Goal: Task Accomplishment & Management: Complete application form

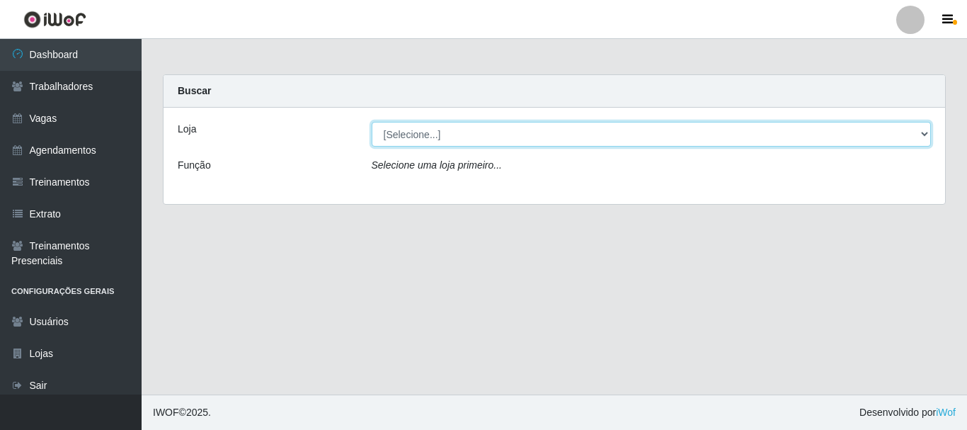
click at [599, 131] on select "[Selecione...] O Cestão - [GEOGRAPHIC_DATA]" at bounding box center [652, 134] width 560 height 25
click at [372, 122] on select "[Selecione...] O Cestão - [GEOGRAPHIC_DATA]" at bounding box center [652, 134] width 560 height 25
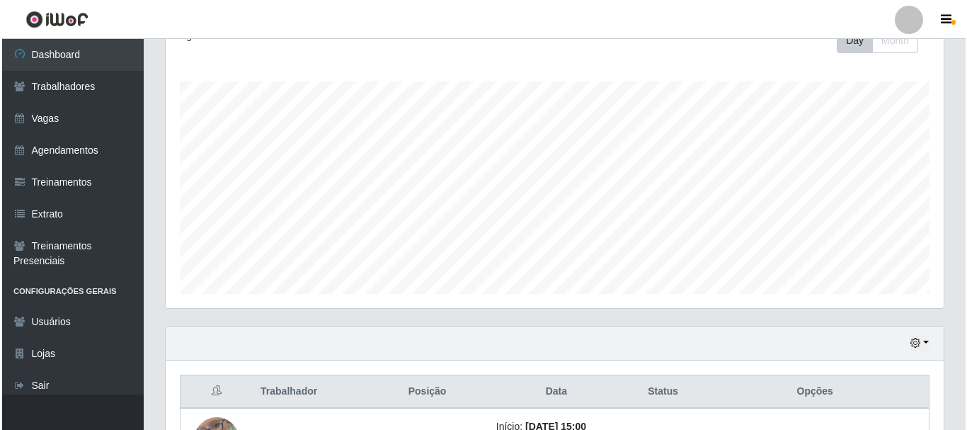
scroll to position [321, 0]
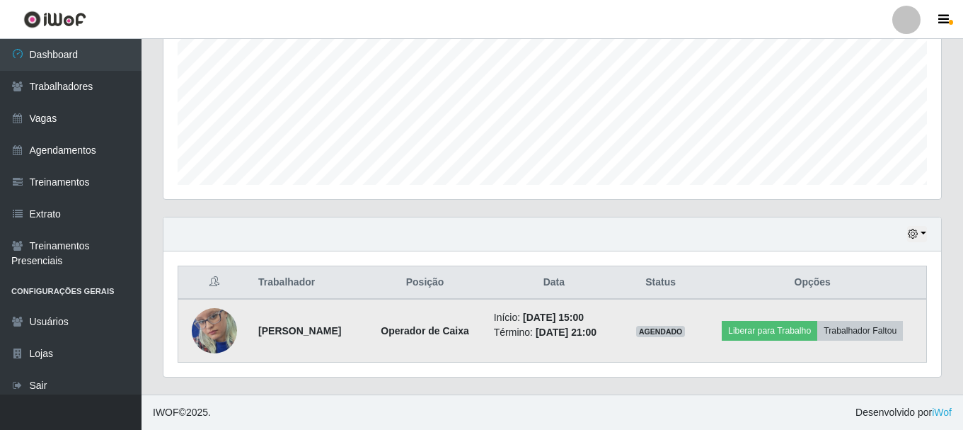
click at [209, 316] on img at bounding box center [214, 331] width 45 height 98
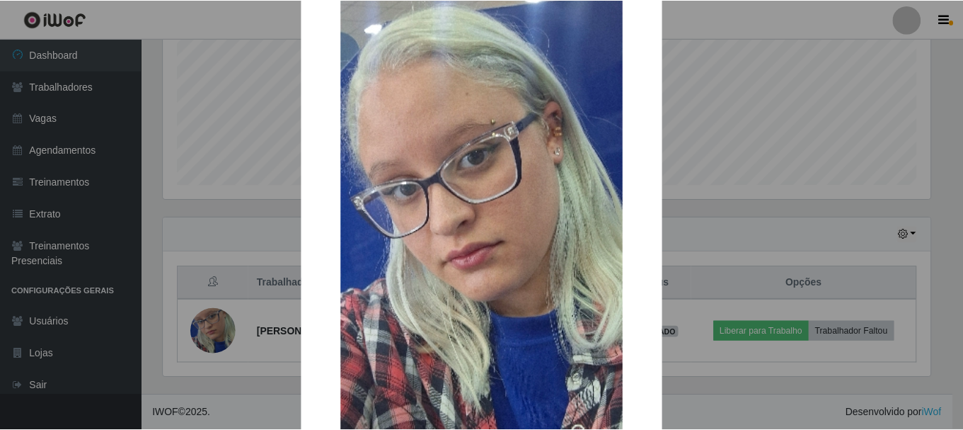
scroll to position [306, 0]
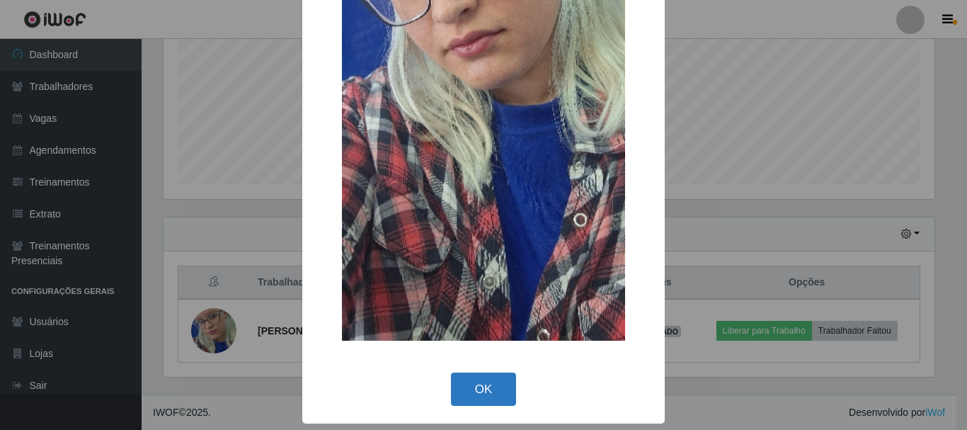
click at [490, 395] on button "OK" at bounding box center [484, 388] width 66 height 33
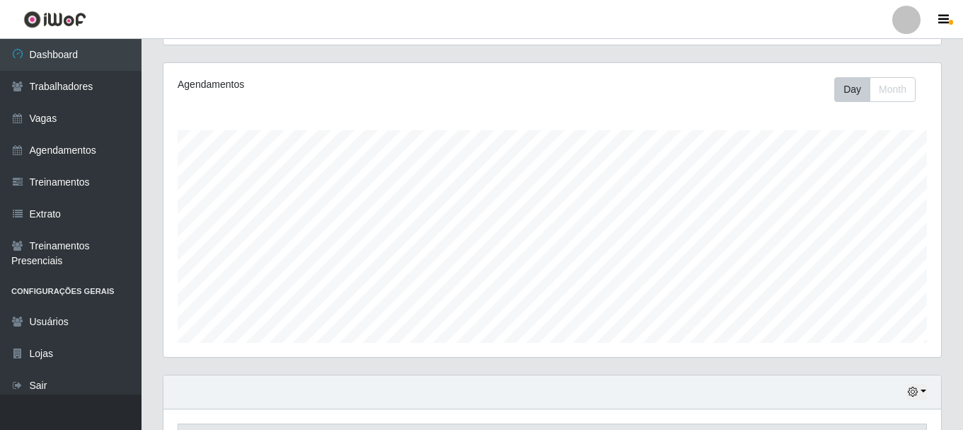
scroll to position [0, 0]
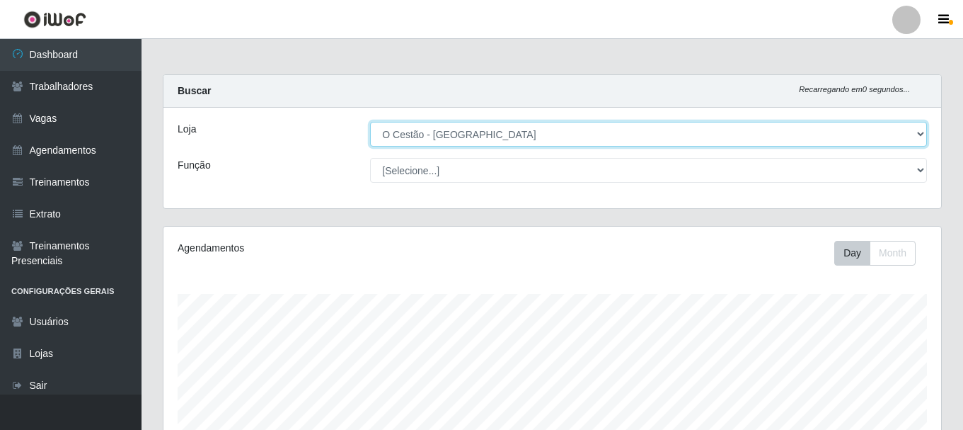
click at [507, 132] on select "[Selecione...] O Cestão - [GEOGRAPHIC_DATA]" at bounding box center [648, 134] width 557 height 25
click at [371, 122] on select "[Selecione...] O Cestão - Bayeux" at bounding box center [648, 134] width 557 height 25
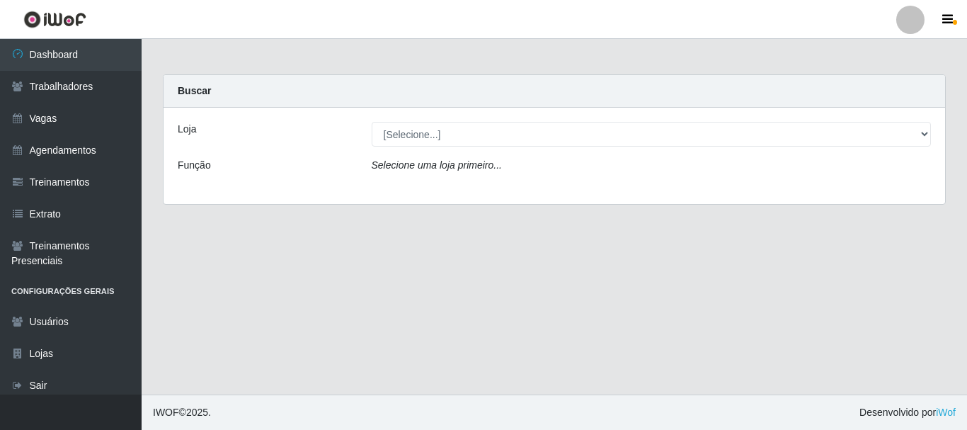
click at [471, 150] on div "Loja [Selecione...] O Cestão - Bayeux Função Selecione uma loja primeiro..." at bounding box center [553, 156] width 781 height 96
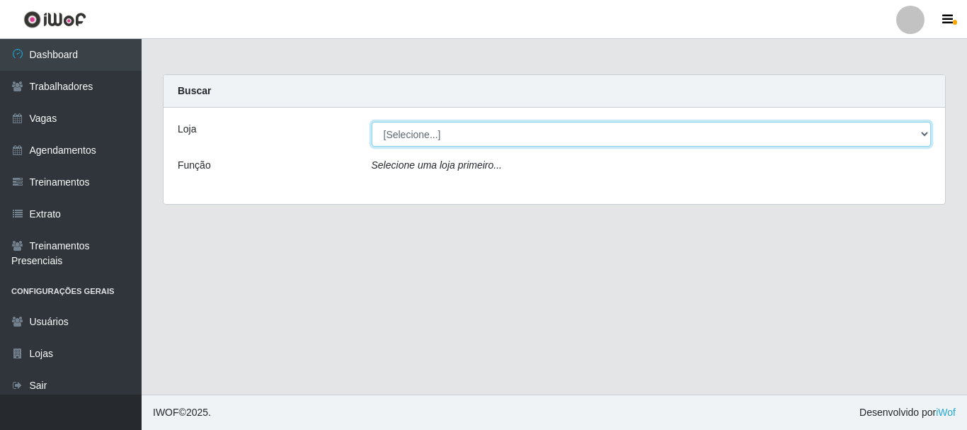
click at [916, 134] on select "[Selecione...] O Cestão - Bayeux" at bounding box center [652, 134] width 560 height 25
select select "238"
click at [372, 122] on select "[Selecione...] O Cestão - Bayeux" at bounding box center [652, 134] width 560 height 25
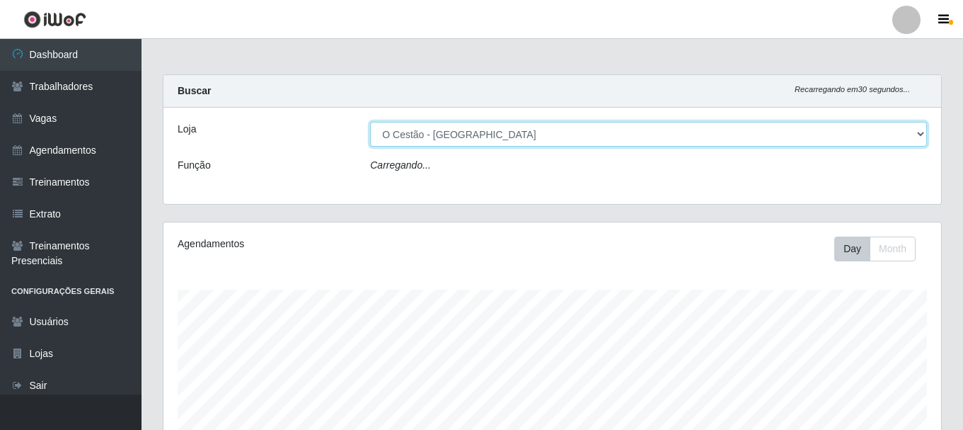
scroll to position [294, 778]
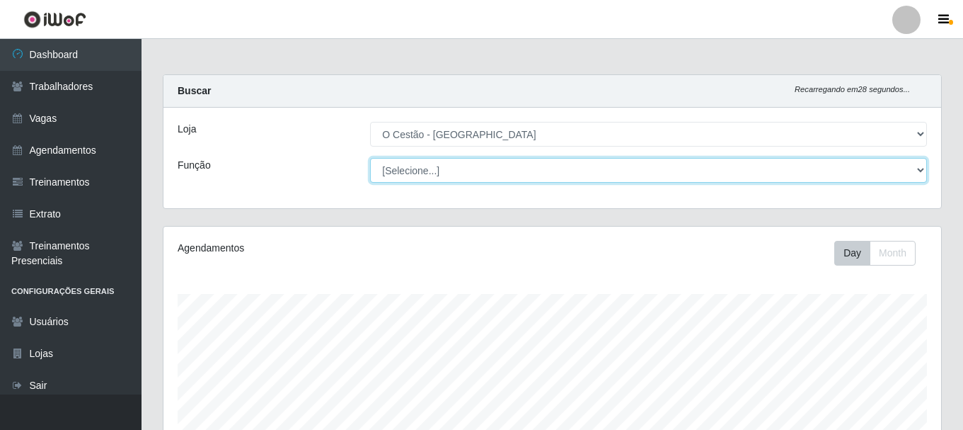
click at [436, 165] on select "[Selecione...] ASG ASG + ASG ++ Auxiliar de Estoque Auxiliar de Estoque + Auxil…" at bounding box center [648, 170] width 557 height 25
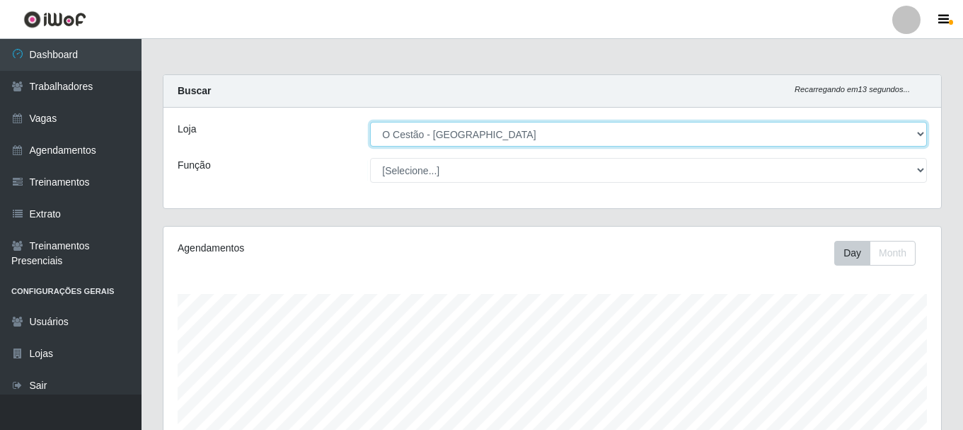
click at [609, 127] on select "[Selecione...] O Cestão - Bayeux" at bounding box center [648, 134] width 557 height 25
click at [370, 122] on select "[Selecione...] O Cestão - Bayeux" at bounding box center [648, 134] width 557 height 25
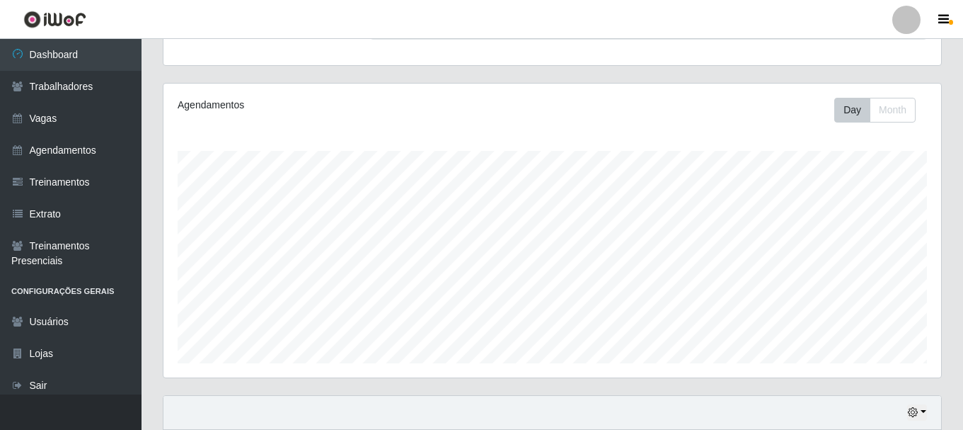
scroll to position [0, 0]
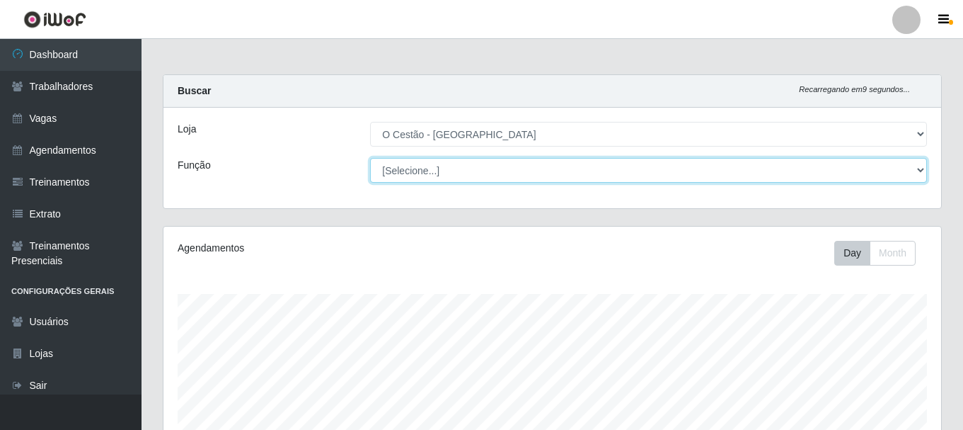
click at [916, 171] on select "[Selecione...] ASG ASG + ASG ++ Auxiliar de Estoque Auxiliar de Estoque + Auxil…" at bounding box center [648, 170] width 557 height 25
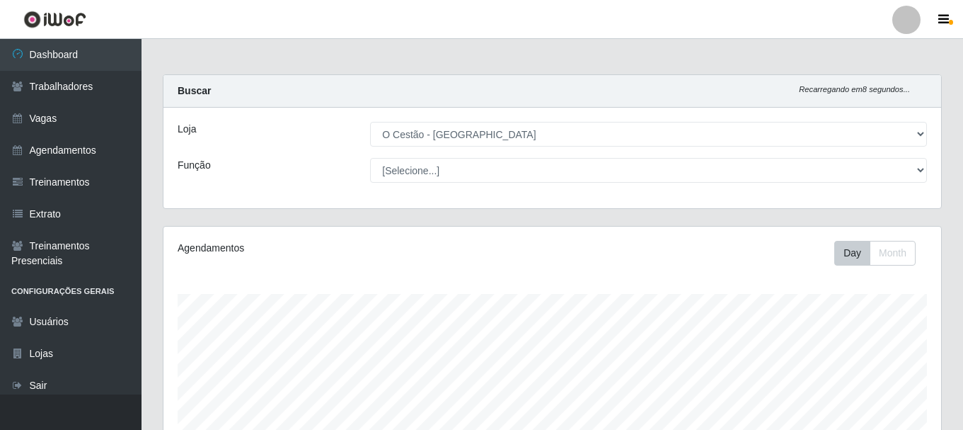
click at [212, 135] on div "Loja" at bounding box center [263, 134] width 192 height 25
click at [66, 137] on link "Agendamentos" at bounding box center [71, 150] width 142 height 32
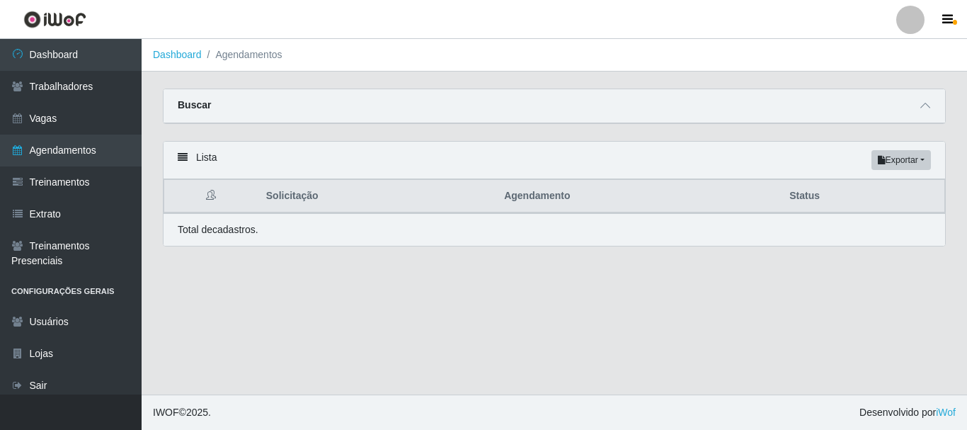
click at [892, 110] on div "Buscar" at bounding box center [553, 106] width 781 height 34
click at [919, 108] on span at bounding box center [924, 106] width 17 height 16
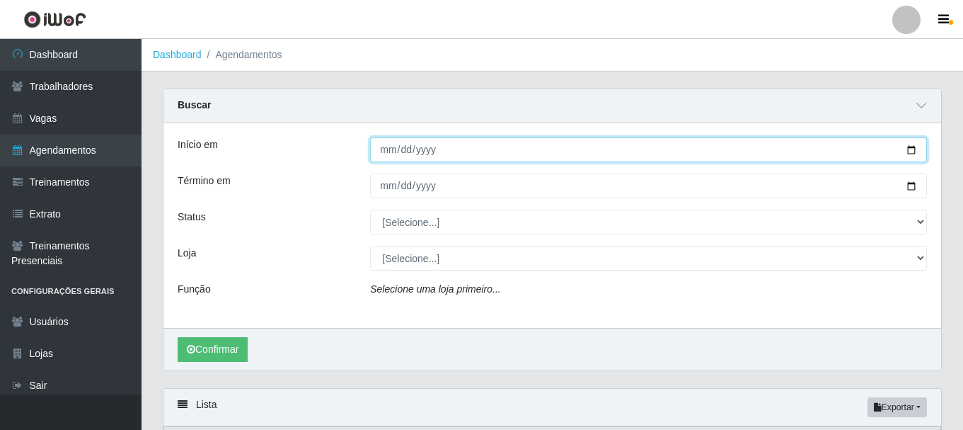
click at [385, 154] on input "Início em" at bounding box center [648, 149] width 557 height 25
type input "2025-10-12"
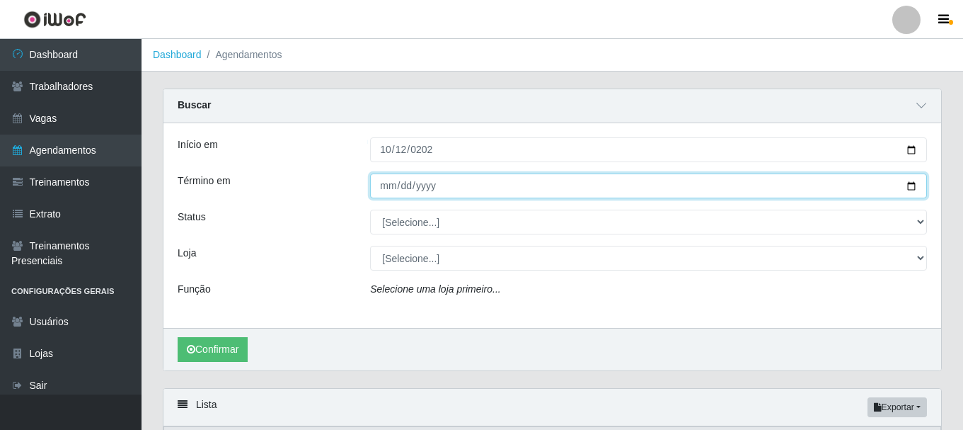
click at [382, 188] on input "Término em" at bounding box center [648, 185] width 557 height 25
type input "2025-10-12"
click at [178, 337] on button "Confirmar" at bounding box center [213, 349] width 70 height 25
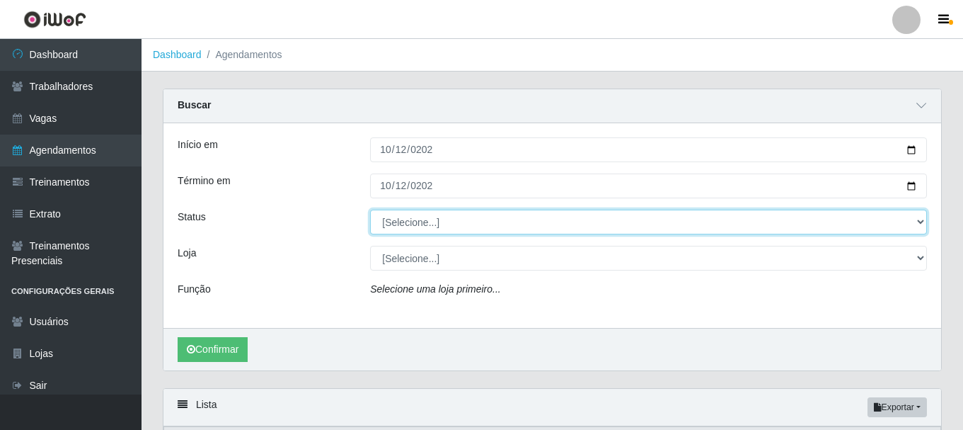
click at [405, 215] on select "[Selecione...] AGENDADO AGUARDANDO LIBERAR EM ANDAMENTO EM REVISÃO FINALIZADO C…" at bounding box center [648, 221] width 557 height 25
select select "AGENDADO"
click at [370, 210] on select "[Selecione...] AGENDADO AGUARDANDO LIBERAR EM ANDAMENTO EM REVISÃO FINALIZADO C…" at bounding box center [648, 221] width 557 height 25
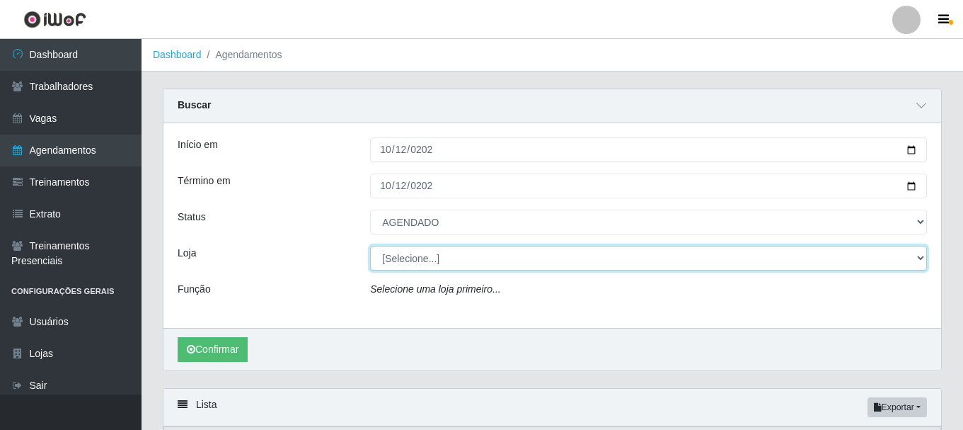
click at [427, 263] on select "[Selecione...] O Cestão - Bayeux" at bounding box center [648, 258] width 557 height 25
select select "238"
click at [370, 246] on select "[Selecione...] O Cestão - Bayeux" at bounding box center [648, 258] width 557 height 25
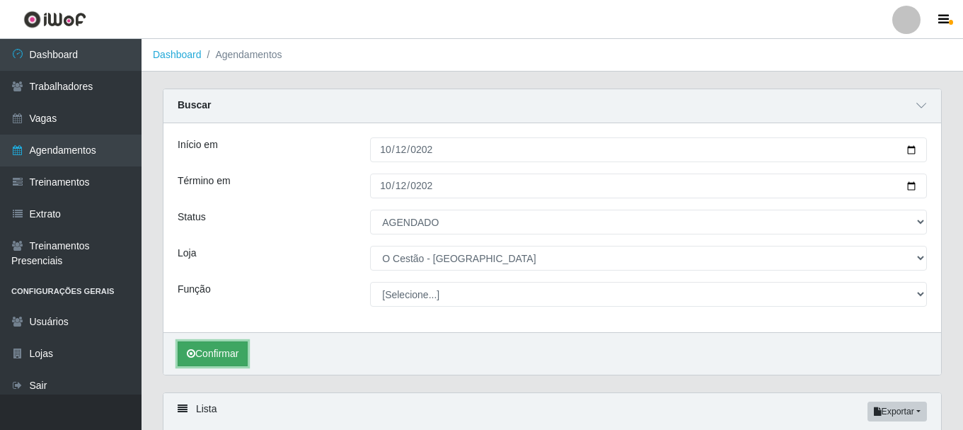
click at [200, 364] on button "Confirmar" at bounding box center [213, 353] width 70 height 25
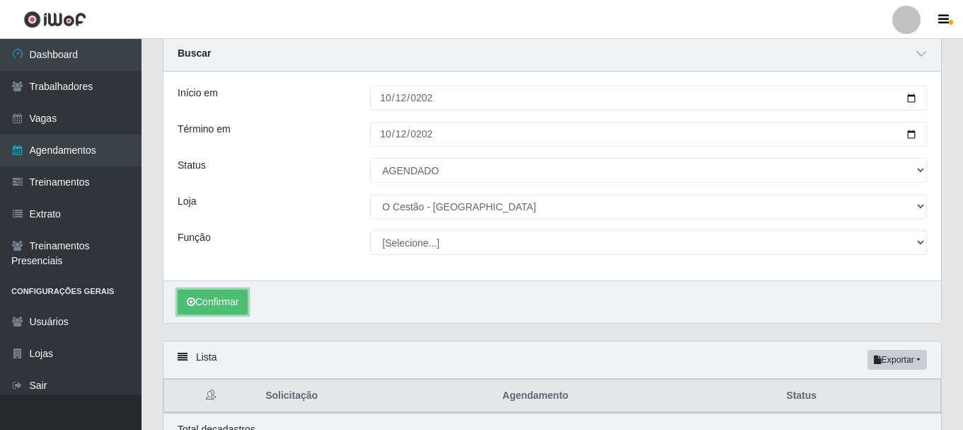
scroll to position [121, 0]
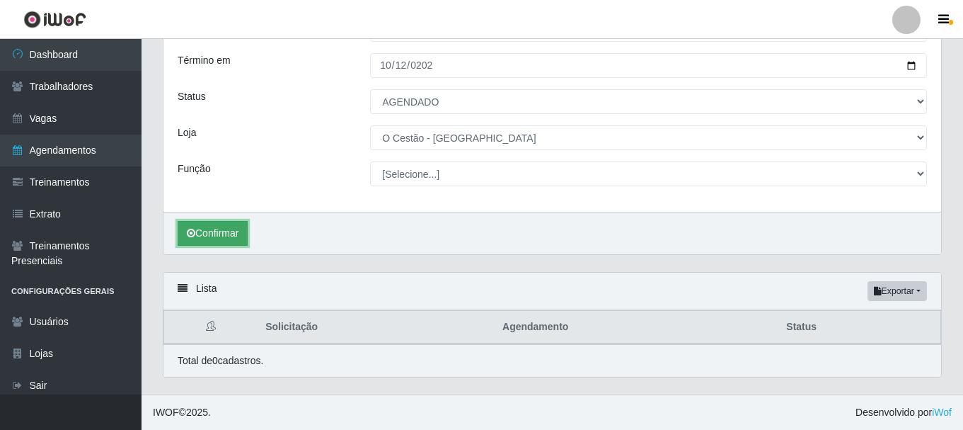
click at [219, 239] on button "Confirmar" at bounding box center [213, 233] width 70 height 25
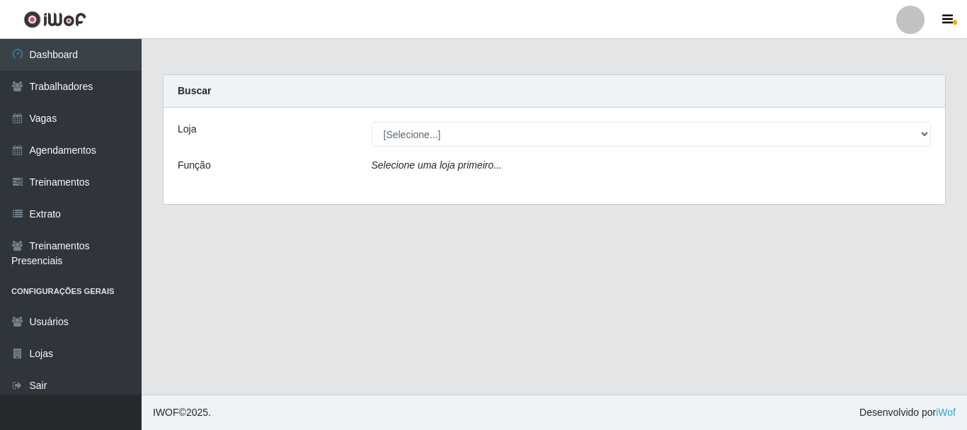
click at [495, 146] on div "Loja [Selecione...] O Cestão - Bayeux Função Selecione uma loja primeiro..." at bounding box center [553, 156] width 781 height 96
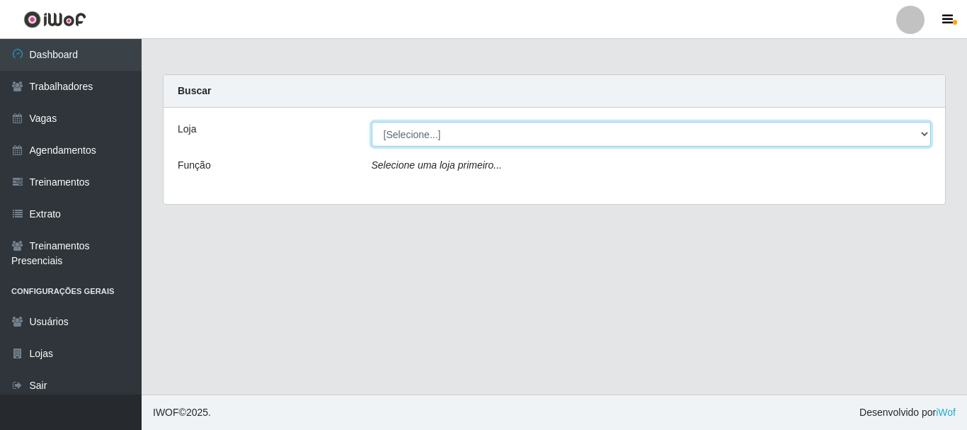
click at [490, 137] on select "[Selecione...] O Cestão - [GEOGRAPHIC_DATA]" at bounding box center [652, 134] width 560 height 25
select select "238"
click at [372, 122] on select "[Selecione...] O Cestão - [GEOGRAPHIC_DATA]" at bounding box center [652, 134] width 560 height 25
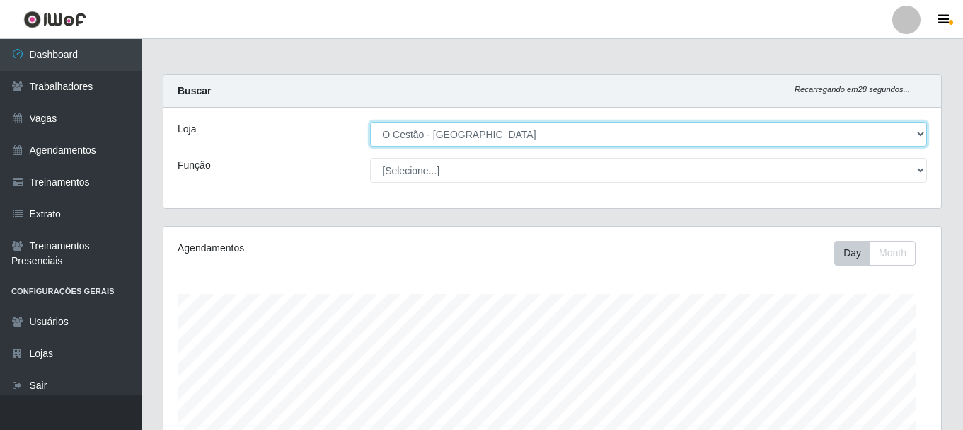
scroll to position [294, 778]
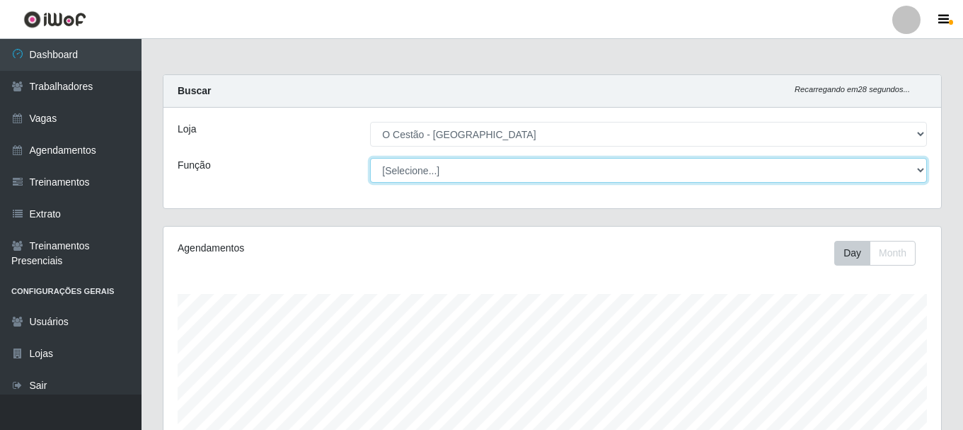
click at [595, 178] on select "[Selecione...] ASG ASG + ASG ++ Auxiliar de Estoque Auxiliar de Estoque + Auxil…" at bounding box center [648, 170] width 557 height 25
select select "22"
click at [370, 158] on select "[Selecione...] ASG ASG + ASG ++ Auxiliar de Estoque Auxiliar de Estoque + Auxil…" at bounding box center [648, 170] width 557 height 25
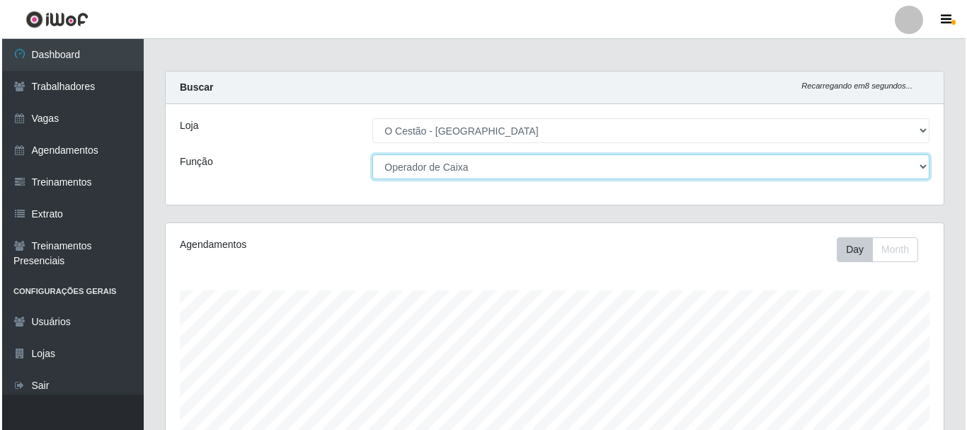
scroll to position [0, 0]
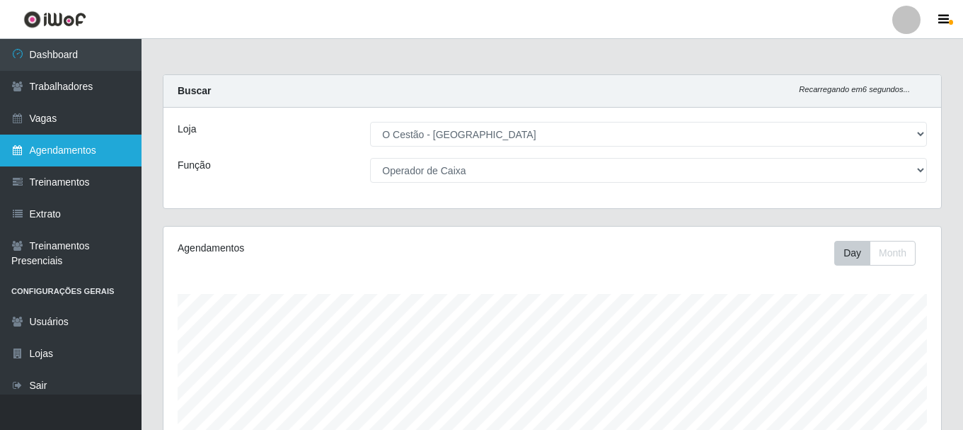
click at [63, 148] on link "Agendamentos" at bounding box center [71, 150] width 142 height 32
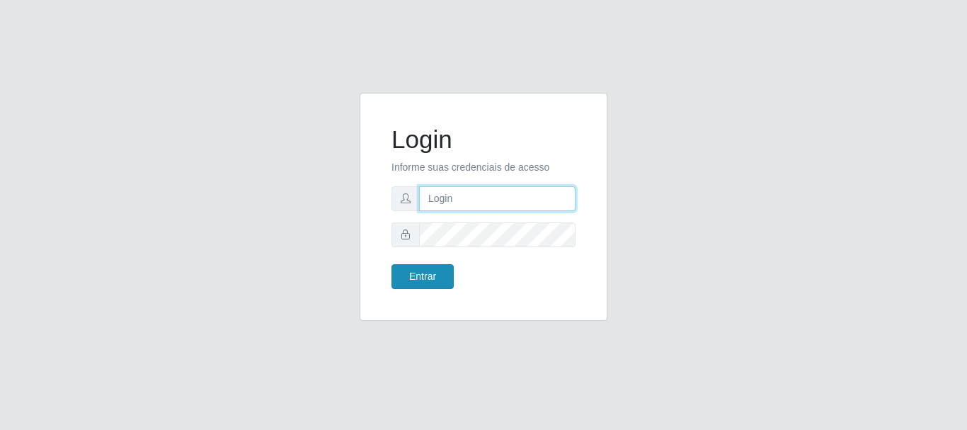
type input "[PERSON_NAME]"
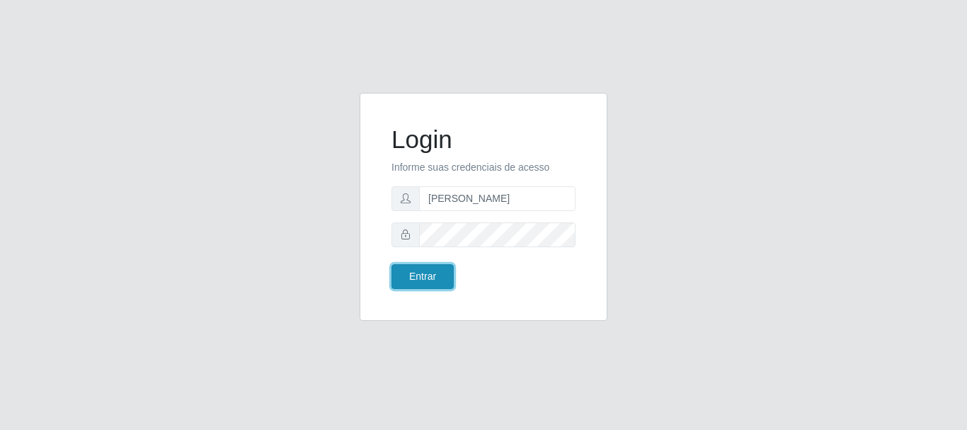
click at [440, 273] on button "Entrar" at bounding box center [422, 276] width 62 height 25
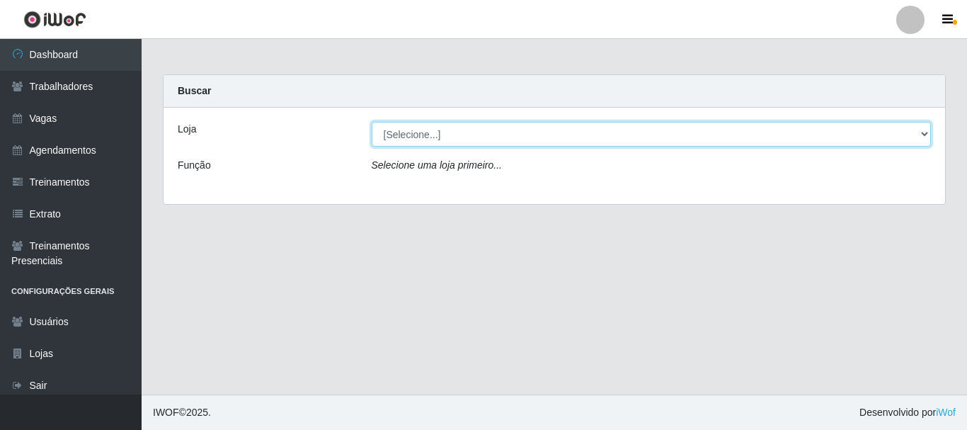
click at [440, 138] on select "[Selecione...] O Cestão - Bayeux" at bounding box center [652, 134] width 560 height 25
select select "238"
click at [372, 122] on select "[Selecione...] O Cestão - Bayeux" at bounding box center [652, 134] width 560 height 25
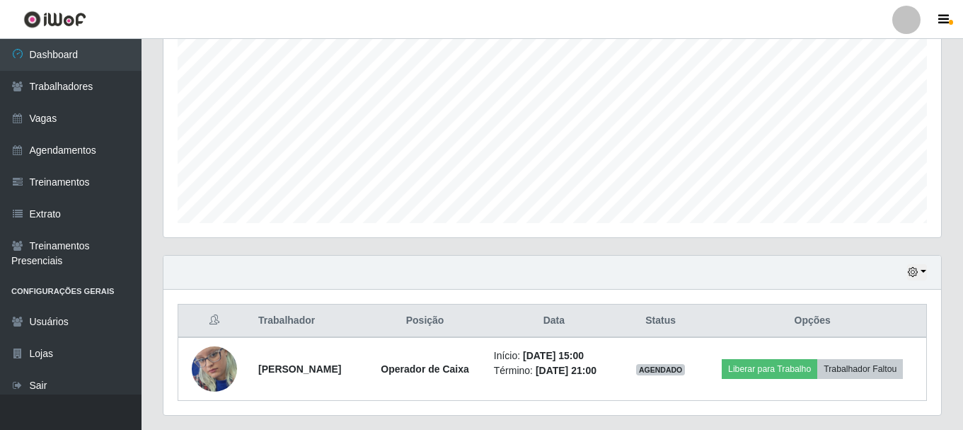
scroll to position [321, 0]
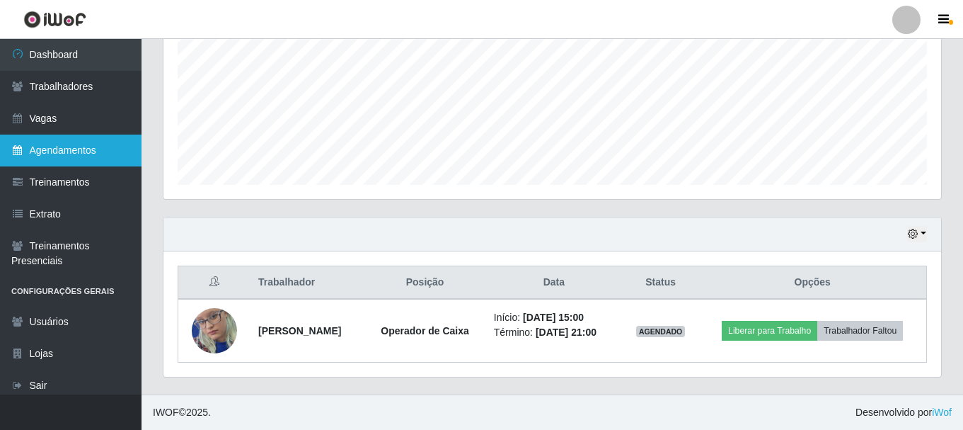
click at [45, 151] on link "Agendamentos" at bounding box center [71, 150] width 142 height 32
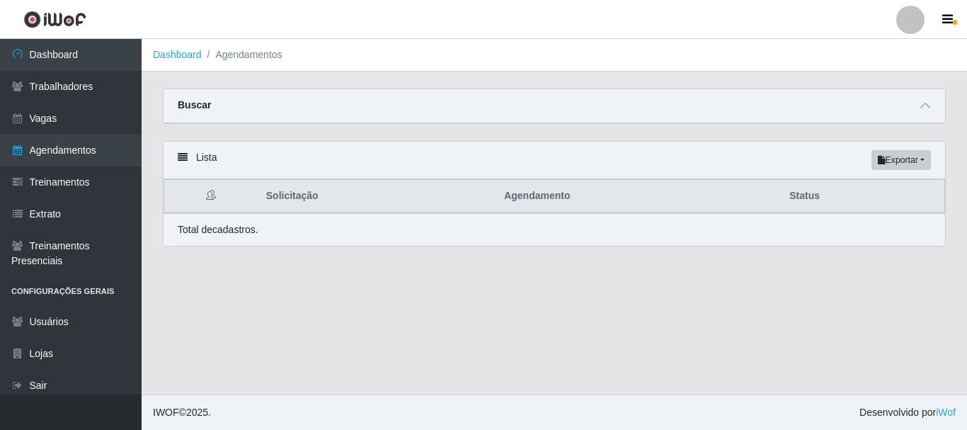
click at [921, 117] on div "Buscar" at bounding box center [553, 106] width 781 height 34
click at [924, 101] on span at bounding box center [924, 106] width 17 height 16
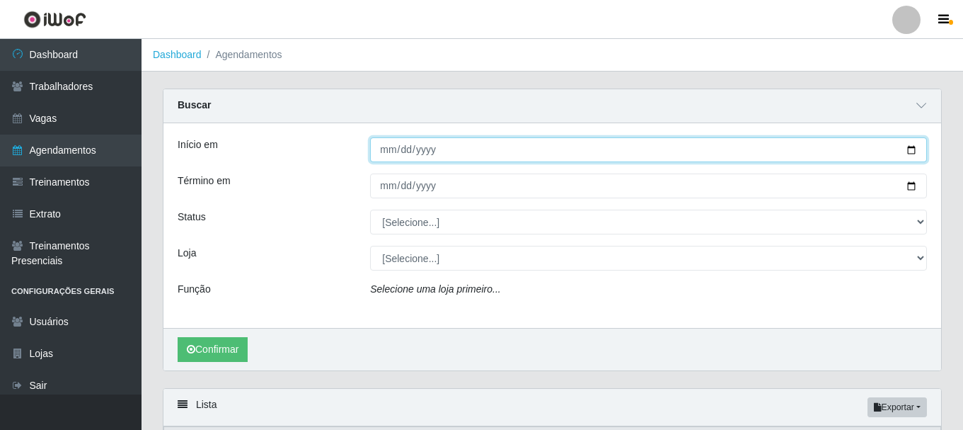
click at [389, 152] on input "Início em" at bounding box center [648, 149] width 557 height 25
type input "2025-10-12"
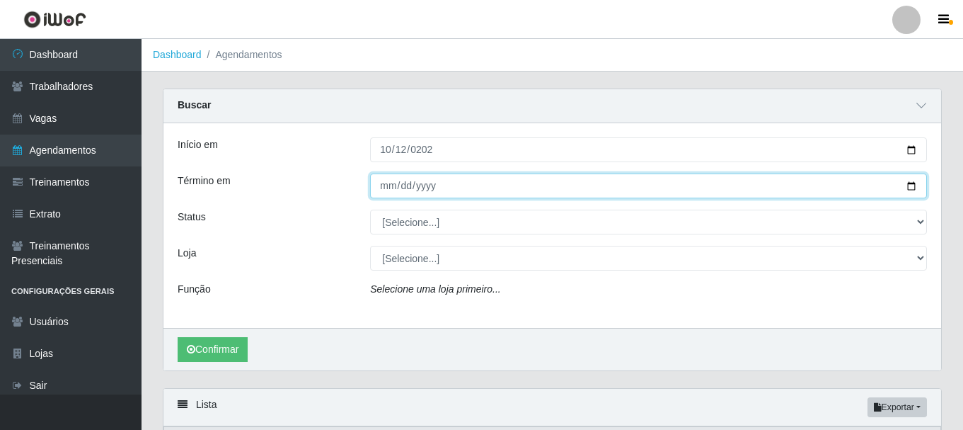
click at [385, 183] on input "Término em" at bounding box center [648, 185] width 557 height 25
type input "2025-10-12"
click at [178, 337] on button "Confirmar" at bounding box center [213, 349] width 70 height 25
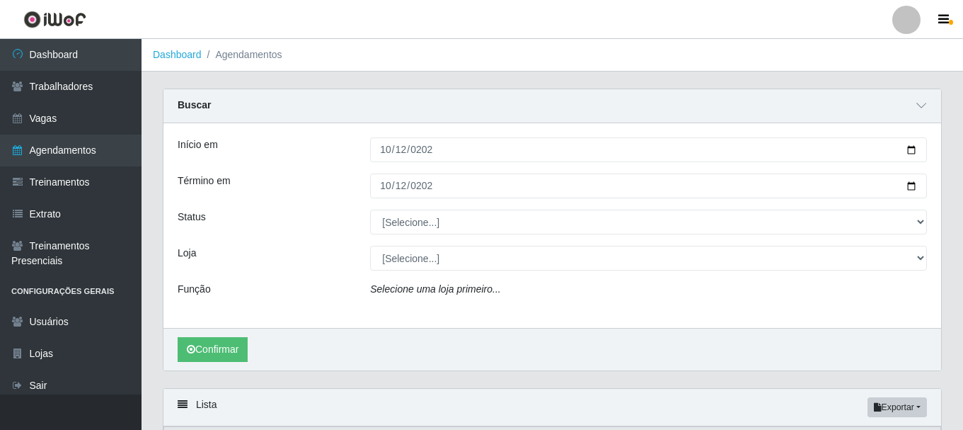
click at [437, 236] on div "Início em 2025-10-12 Término em 2025-10-12 Status [Selecione...] AGENDADO AGUAR…" at bounding box center [552, 225] width 778 height 205
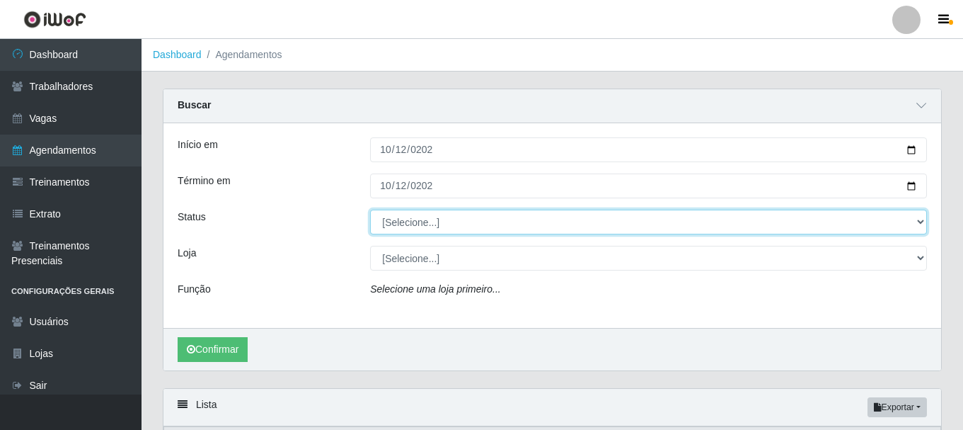
click at [437, 220] on select "[Selecione...] AGENDADO AGUARDANDO LIBERAR EM ANDAMENTO EM REVISÃO FINALIZADO C…" at bounding box center [648, 221] width 557 height 25
select select "AGENDADO"
click at [370, 210] on select "[Selecione...] AGENDADO AGUARDANDO LIBERAR EM ANDAMENTO EM REVISÃO FINALIZADO C…" at bounding box center [648, 221] width 557 height 25
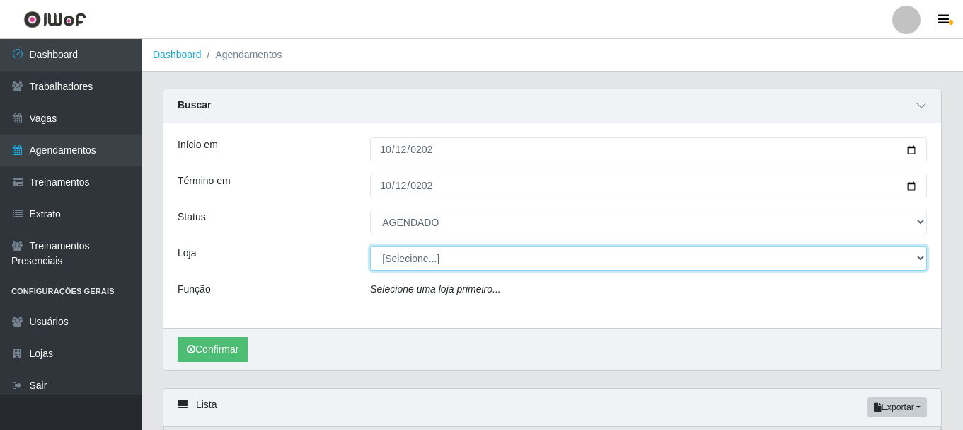
click at [422, 264] on select "[Selecione...] O Cestão - Bayeux" at bounding box center [648, 258] width 557 height 25
select select "238"
click at [370, 246] on select "[Selecione...] O Cestão - Bayeux" at bounding box center [648, 258] width 557 height 25
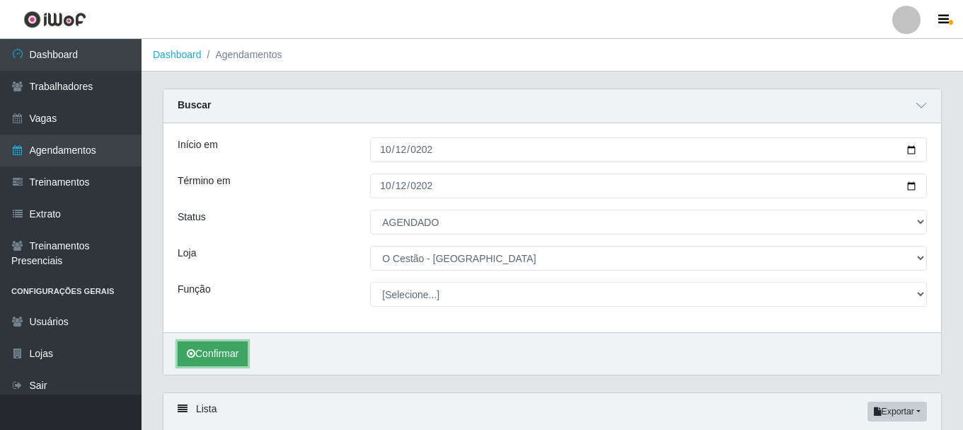
click at [221, 350] on button "Confirmar" at bounding box center [213, 353] width 70 height 25
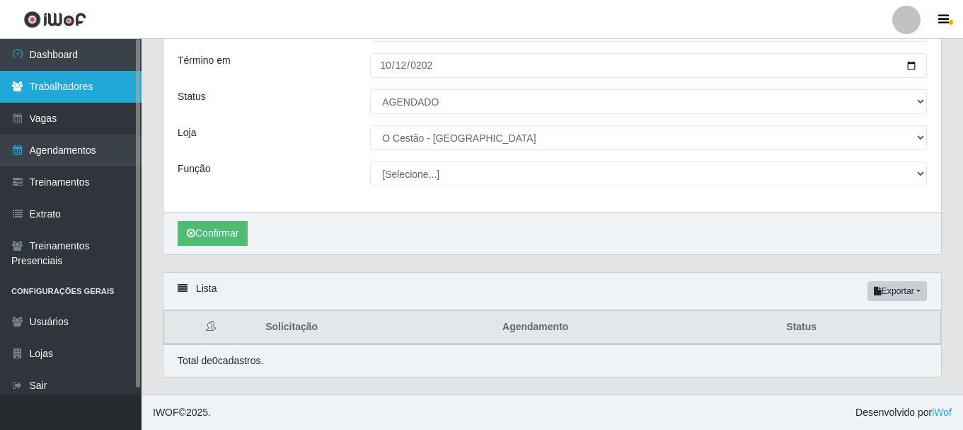
click at [93, 93] on link "Trabalhadores" at bounding box center [71, 87] width 142 height 32
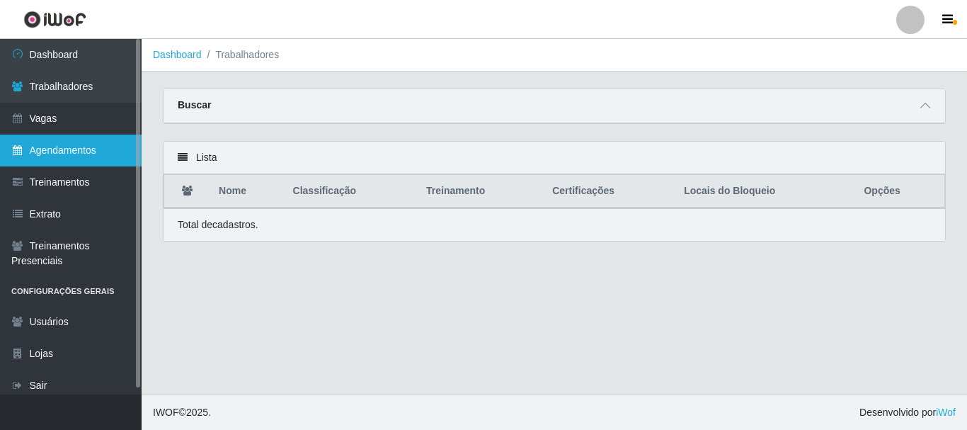
click at [78, 154] on link "Agendamentos" at bounding box center [71, 150] width 142 height 32
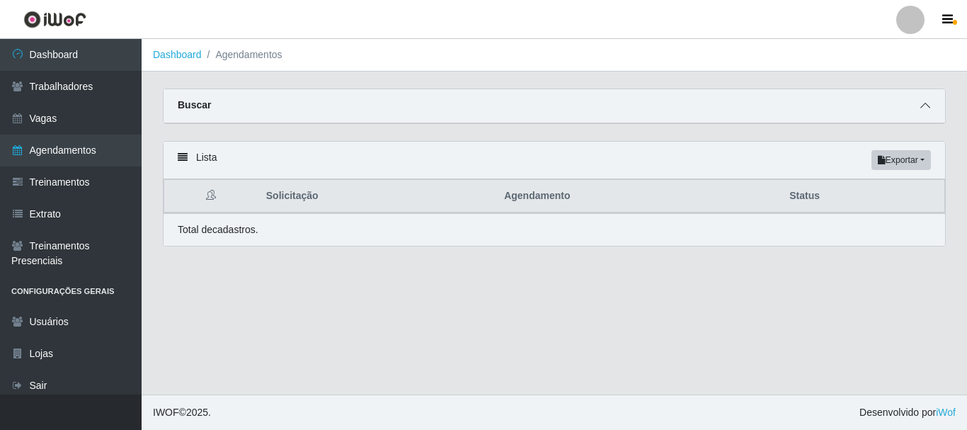
click at [922, 103] on icon at bounding box center [925, 105] width 10 height 10
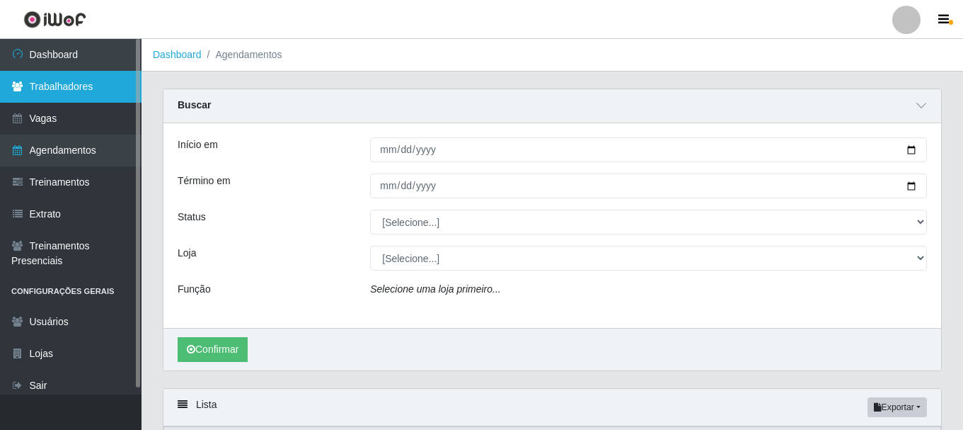
click at [79, 84] on link "Trabalhadores" at bounding box center [71, 87] width 142 height 32
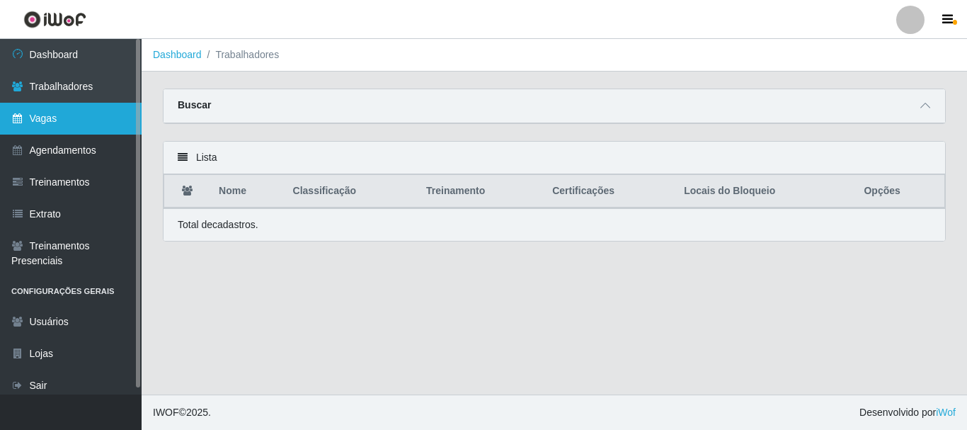
click at [54, 123] on link "Vagas" at bounding box center [71, 119] width 142 height 32
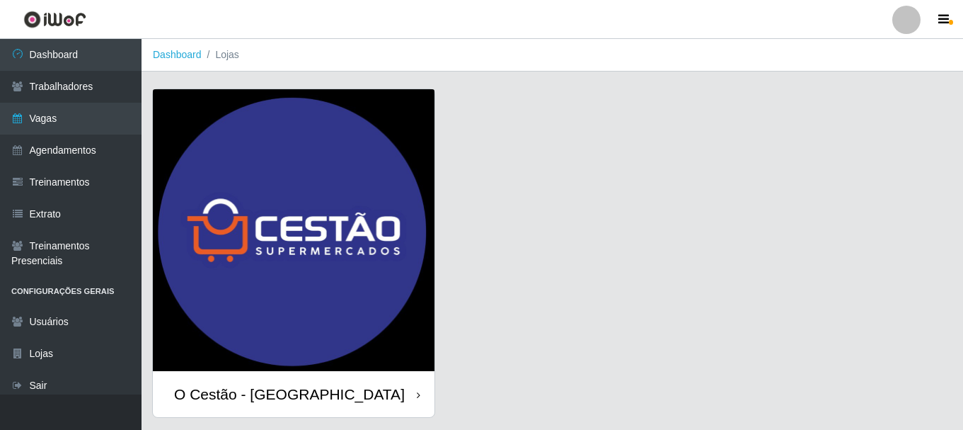
scroll to position [40, 0]
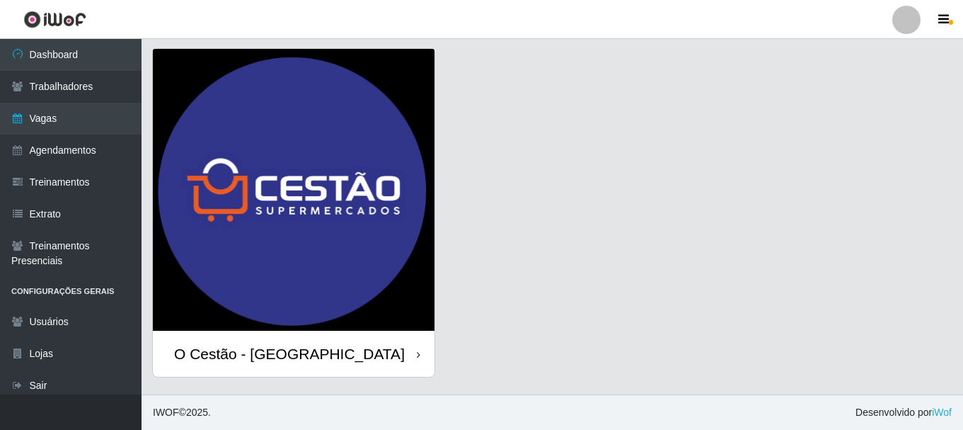
click at [271, 359] on div "O Cestão - [GEOGRAPHIC_DATA]" at bounding box center [289, 354] width 231 height 18
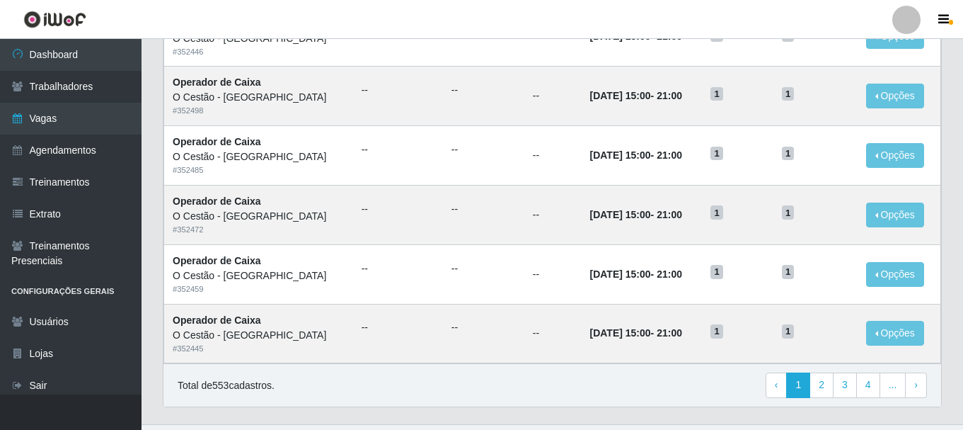
scroll to position [770, 0]
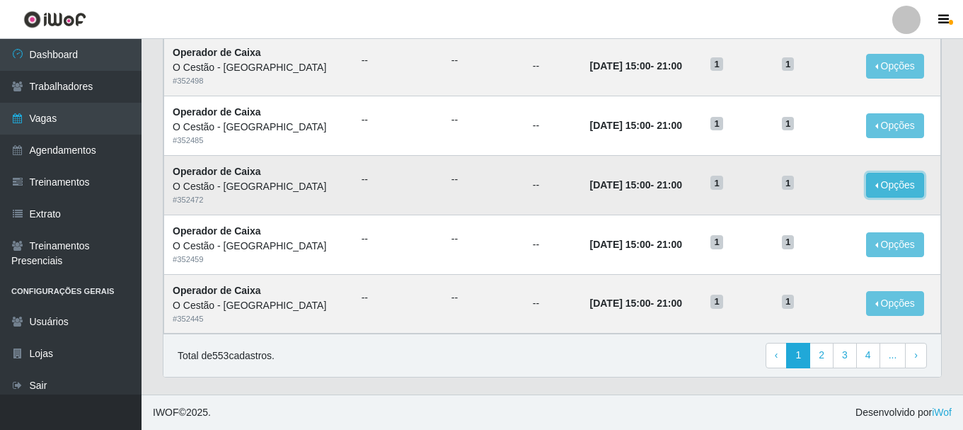
click at [882, 188] on button "Opções" at bounding box center [895, 185] width 58 height 25
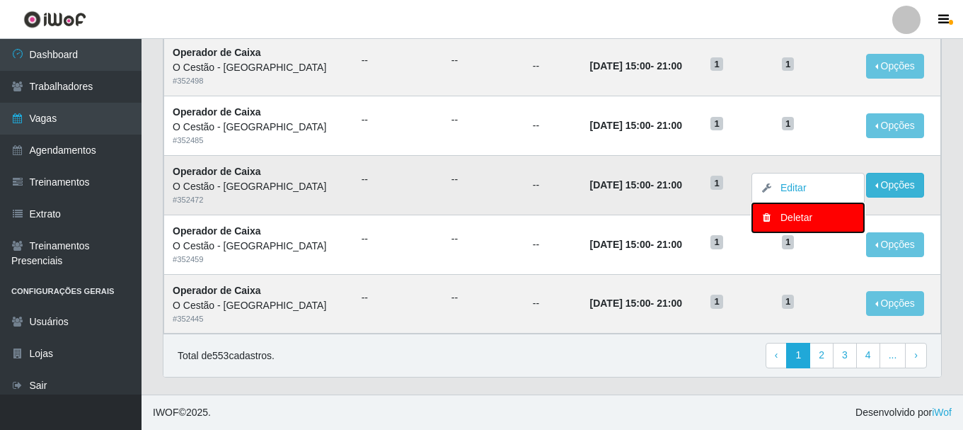
click at [791, 221] on div "Deletar" at bounding box center [808, 217] width 84 height 15
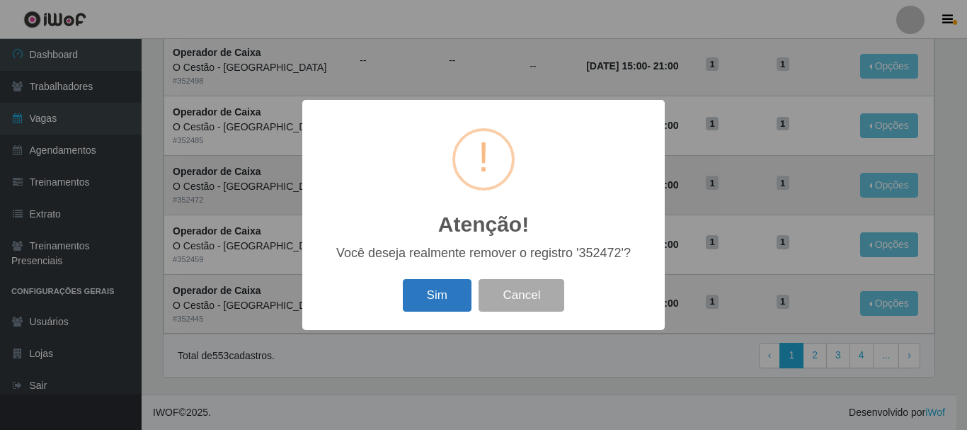
click at [455, 286] on button "Sim" at bounding box center [437, 295] width 69 height 33
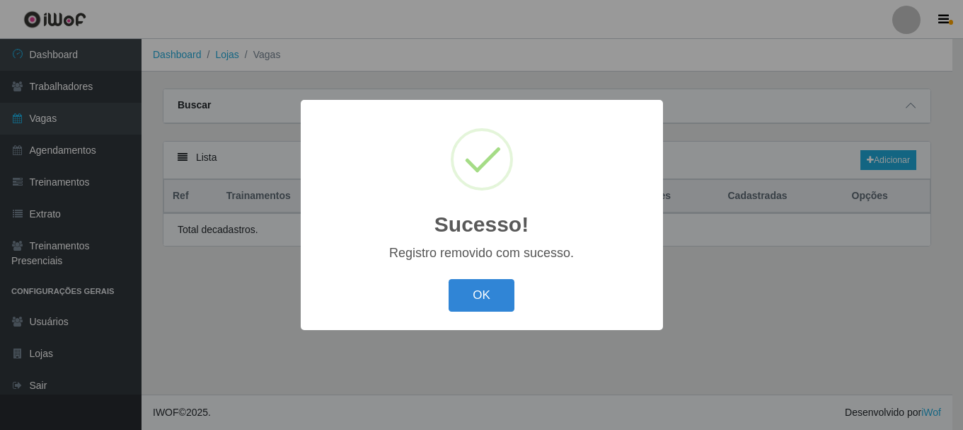
scroll to position [0, 0]
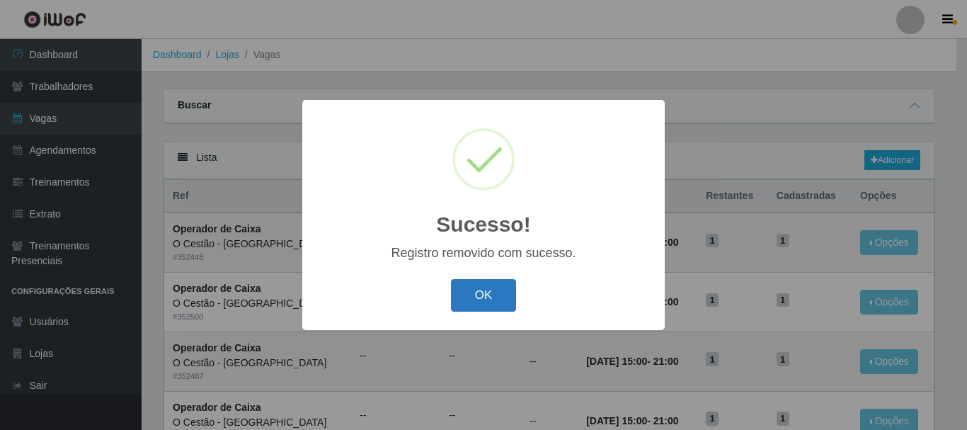
click at [478, 290] on button "OK" at bounding box center [484, 295] width 66 height 33
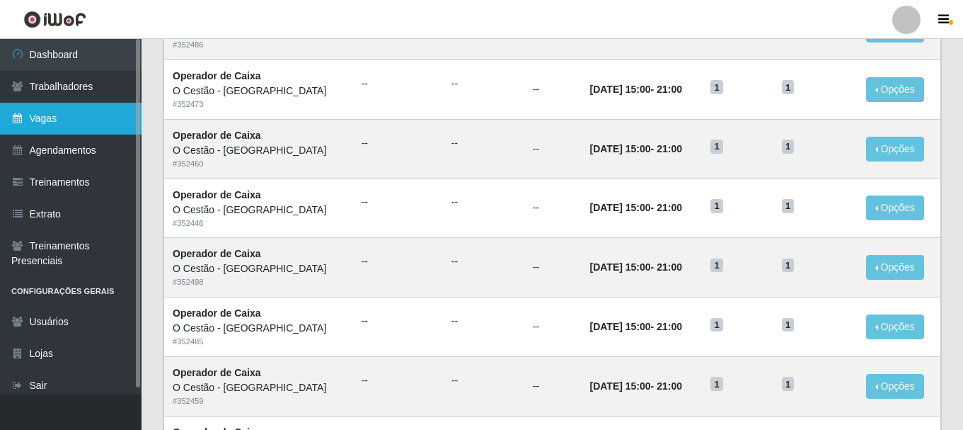
scroll to position [558, 0]
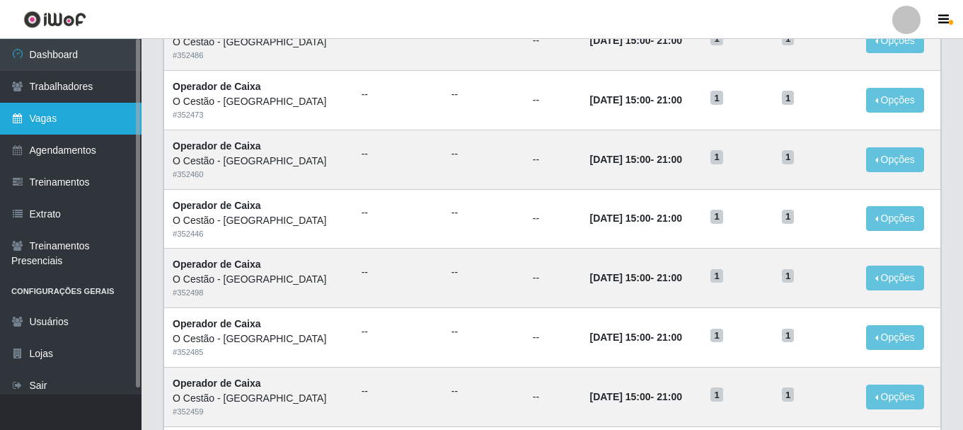
click at [45, 114] on link "Vagas" at bounding box center [71, 119] width 142 height 32
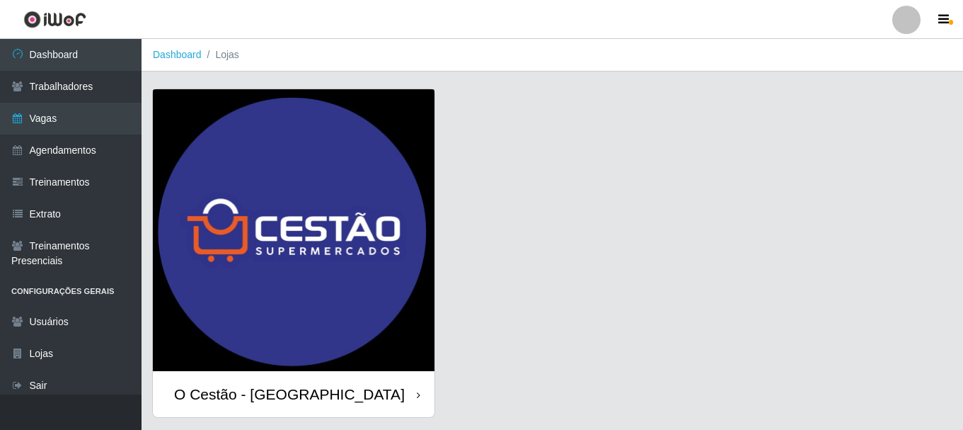
scroll to position [40, 0]
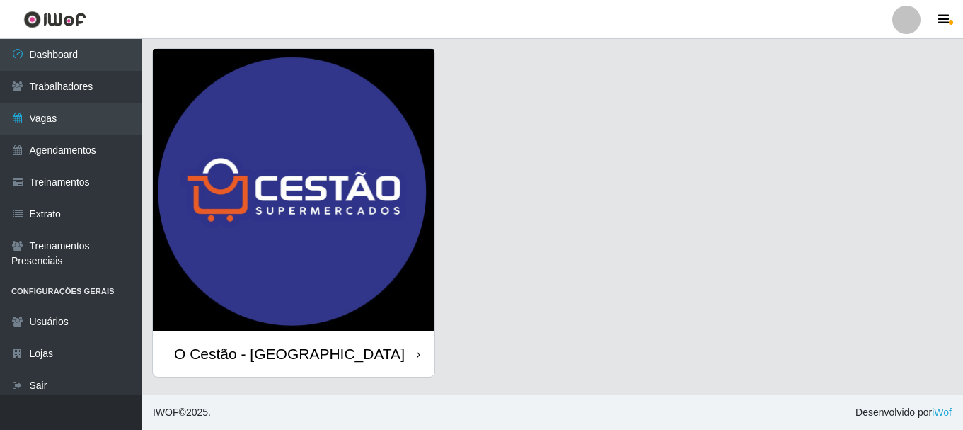
click at [235, 350] on div "O Cestão - [GEOGRAPHIC_DATA]" at bounding box center [289, 354] width 231 height 18
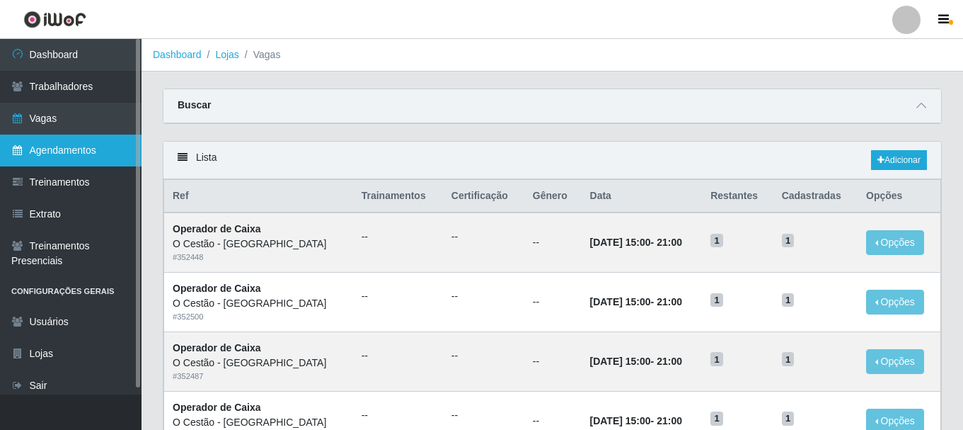
click at [71, 147] on link "Agendamentos" at bounding box center [71, 150] width 142 height 32
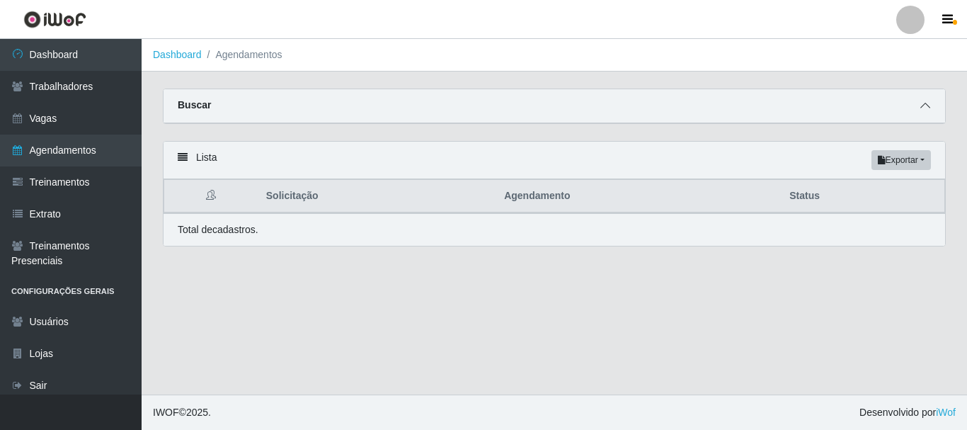
click at [928, 107] on icon at bounding box center [925, 105] width 10 height 10
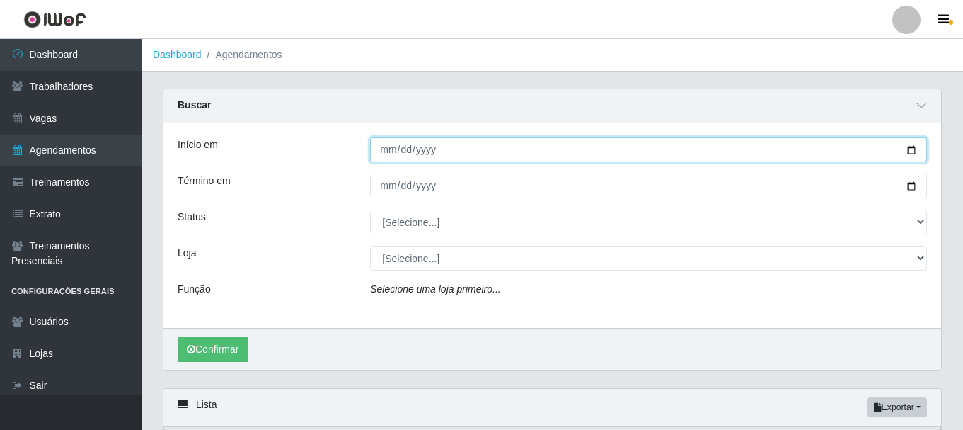
click at [389, 151] on input "Início em" at bounding box center [648, 149] width 557 height 25
type input "2025-10-12"
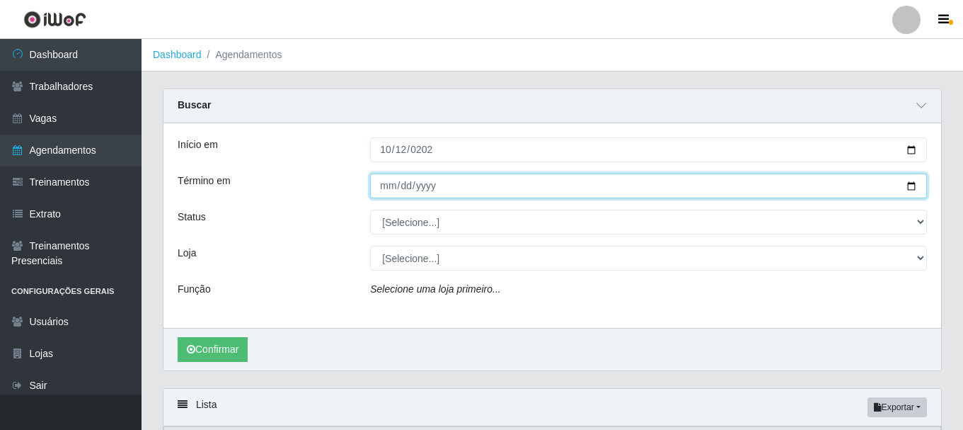
click at [386, 178] on input "Término em" at bounding box center [648, 185] width 557 height 25
type input "2025-10-12"
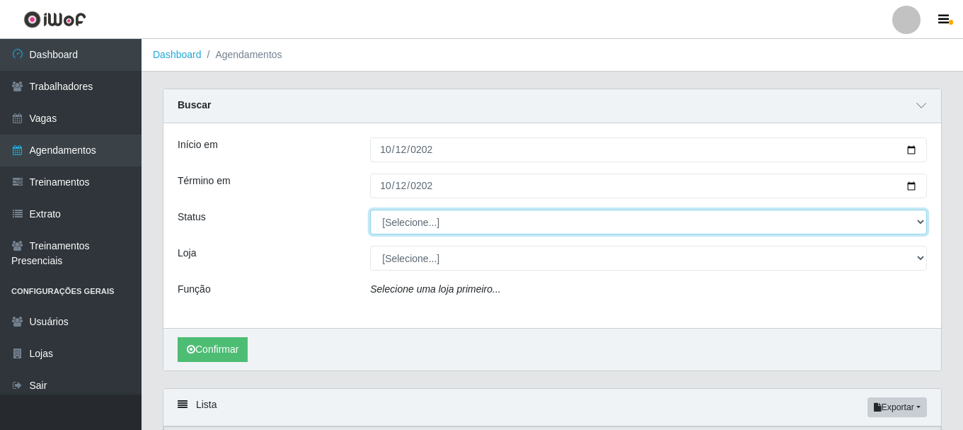
click at [408, 223] on select "[Selecione...] AGENDADO AGUARDANDO LIBERAR EM ANDAMENTO EM REVISÃO FINALIZADO C…" at bounding box center [648, 221] width 557 height 25
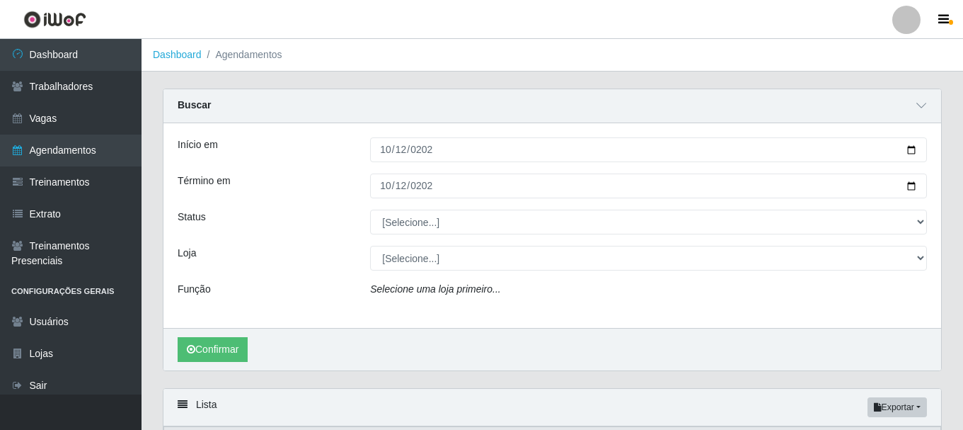
click at [340, 291] on div "Função" at bounding box center [263, 292] width 192 height 21
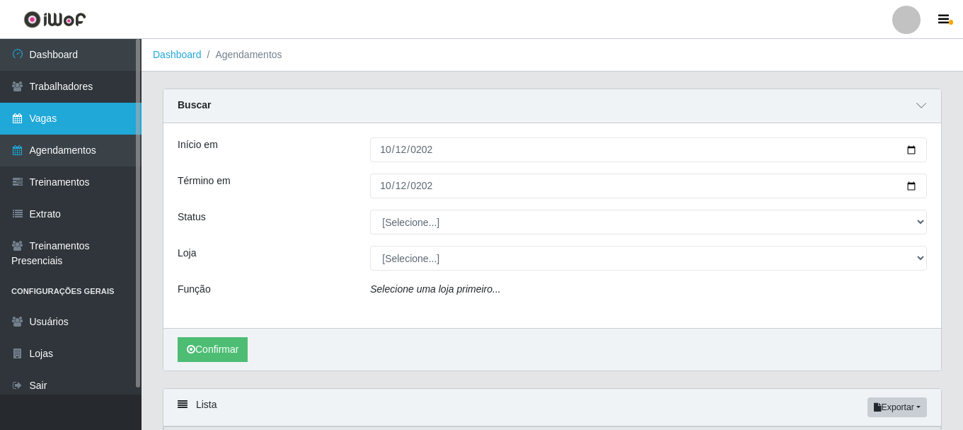
click at [54, 121] on link "Vagas" at bounding box center [71, 119] width 142 height 32
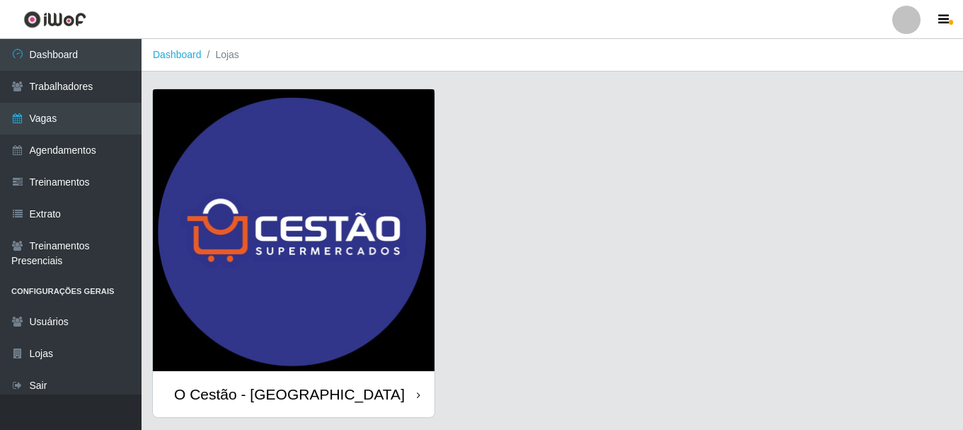
click at [379, 391] on div "O Cestão - [GEOGRAPHIC_DATA]" at bounding box center [294, 394] width 282 height 46
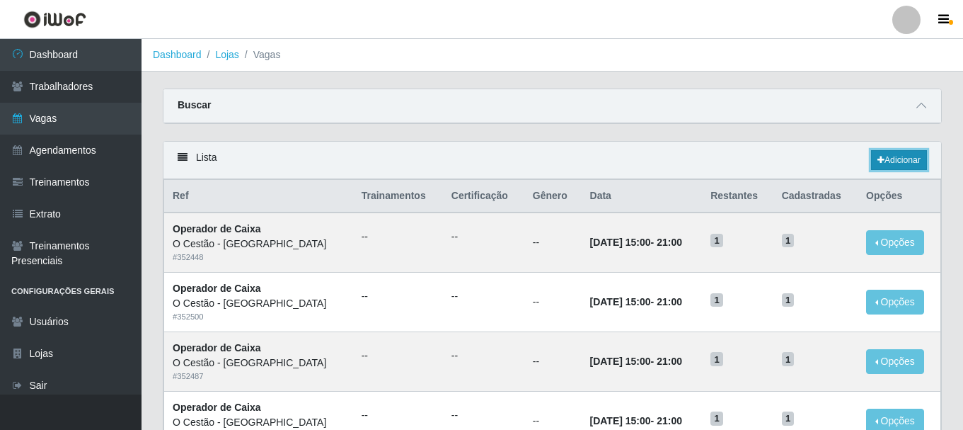
click at [907, 165] on link "Adicionar" at bounding box center [899, 160] width 56 height 20
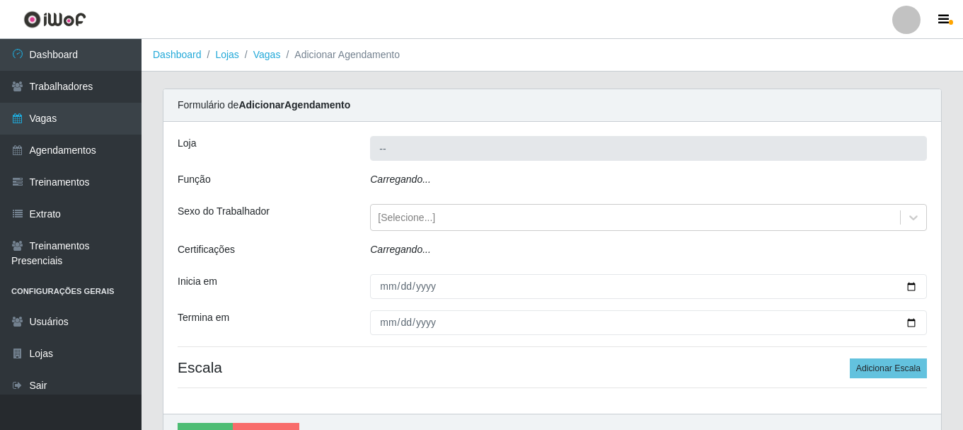
type input "O Cestão - [GEOGRAPHIC_DATA]"
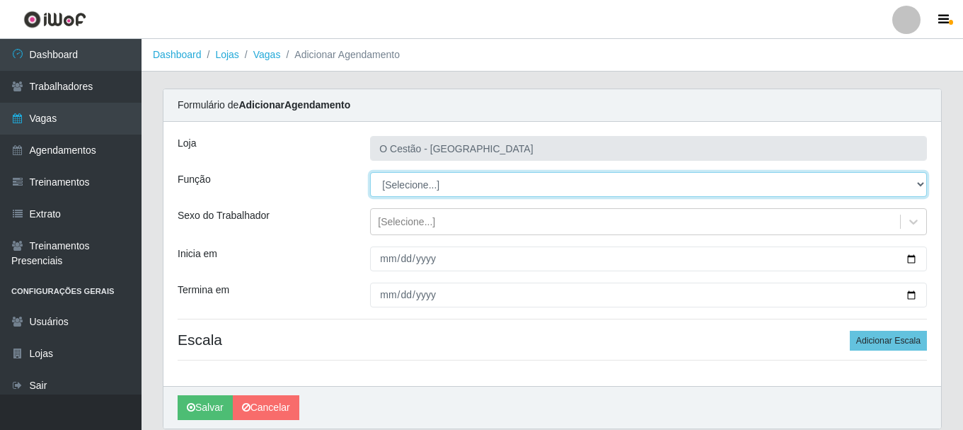
click at [463, 175] on select "[Selecione...] ASG ASG + ASG ++ Auxiliar de Estoque Auxiliar de Estoque + Auxil…" at bounding box center [648, 184] width 557 height 25
select select "22"
click at [370, 172] on select "[Selecione...] ASG ASG + ASG ++ Auxiliar de Estoque Auxiliar de Estoque + Auxil…" at bounding box center [648, 184] width 557 height 25
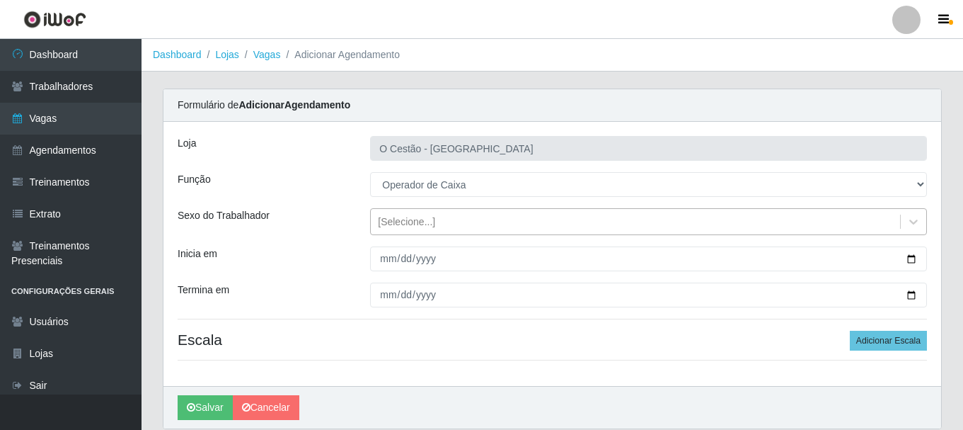
click at [438, 218] on div "[Selecione...]" at bounding box center [635, 221] width 529 height 23
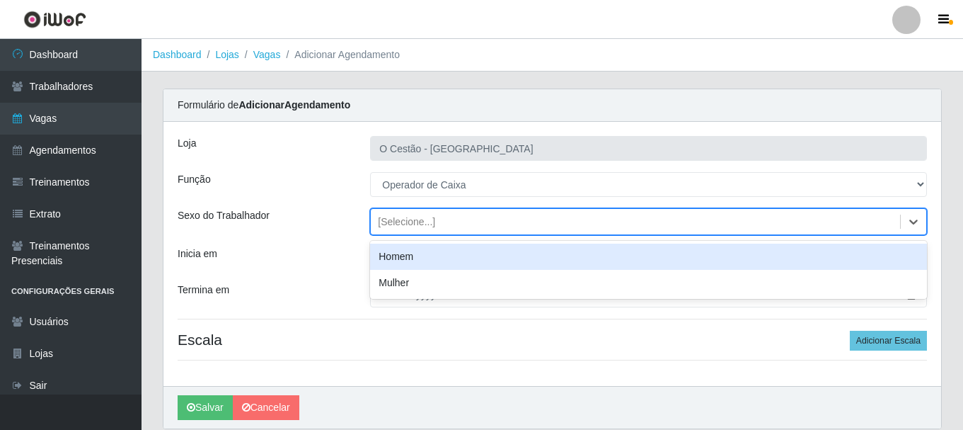
click at [442, 214] on div "[Selecione...]" at bounding box center [635, 221] width 529 height 23
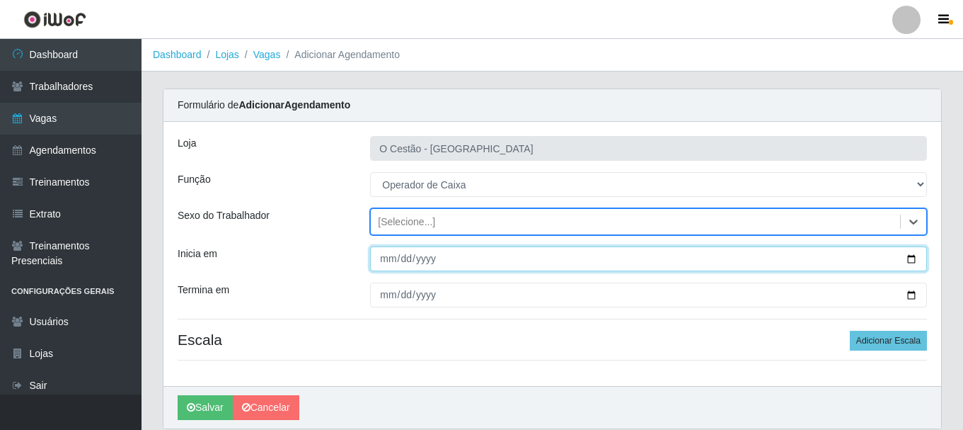
click at [484, 251] on input "Inicia em" at bounding box center [648, 258] width 557 height 25
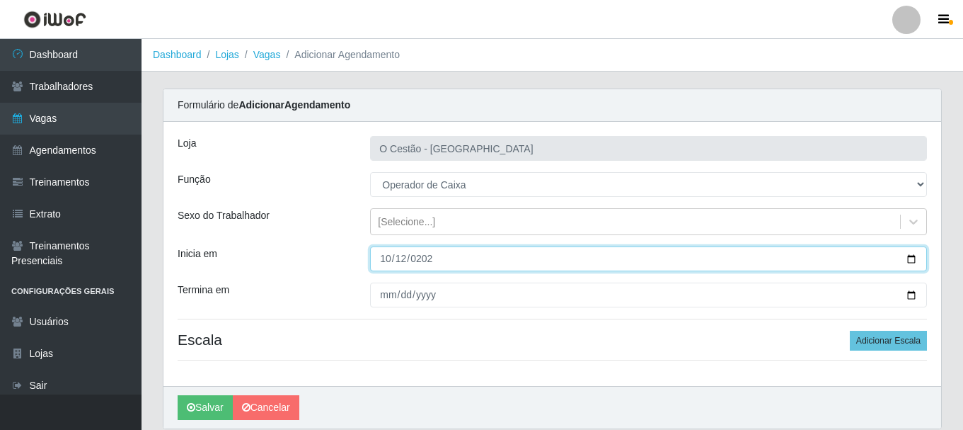
type input "2025-10-12"
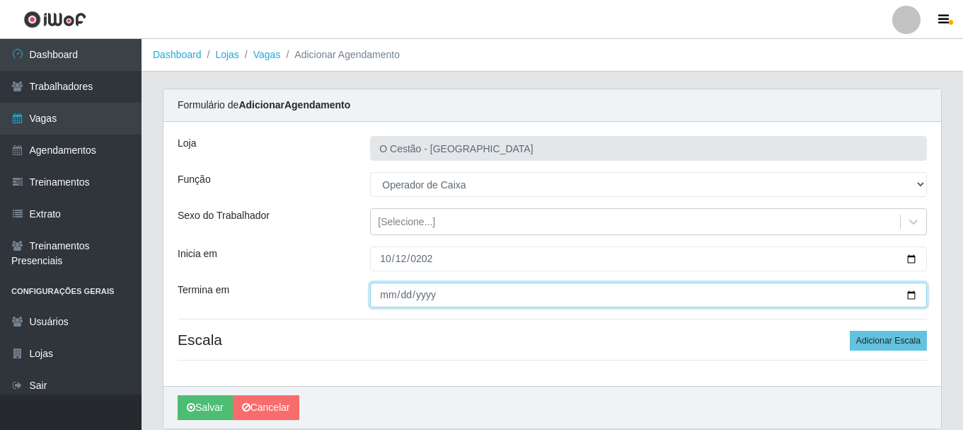
click at [384, 293] on input "Termina em" at bounding box center [648, 294] width 557 height 25
type input "2025-10-12"
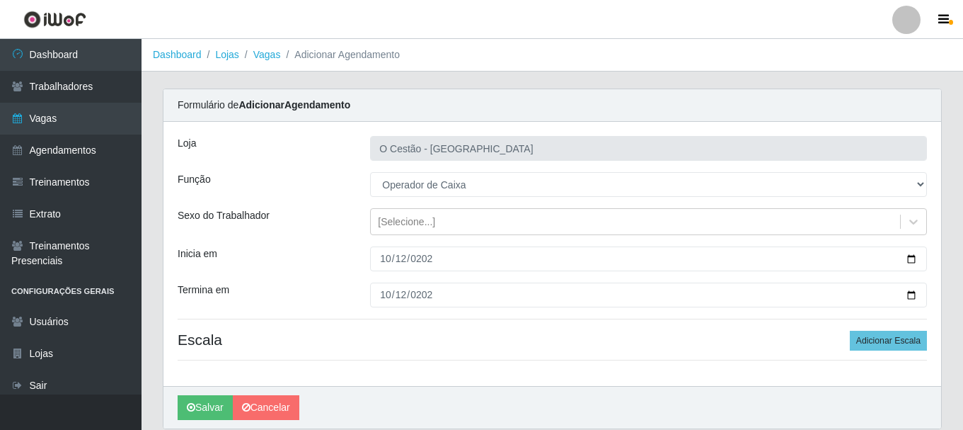
click at [675, 334] on h4 "Escala Adicionar Escala" at bounding box center [552, 339] width 749 height 18
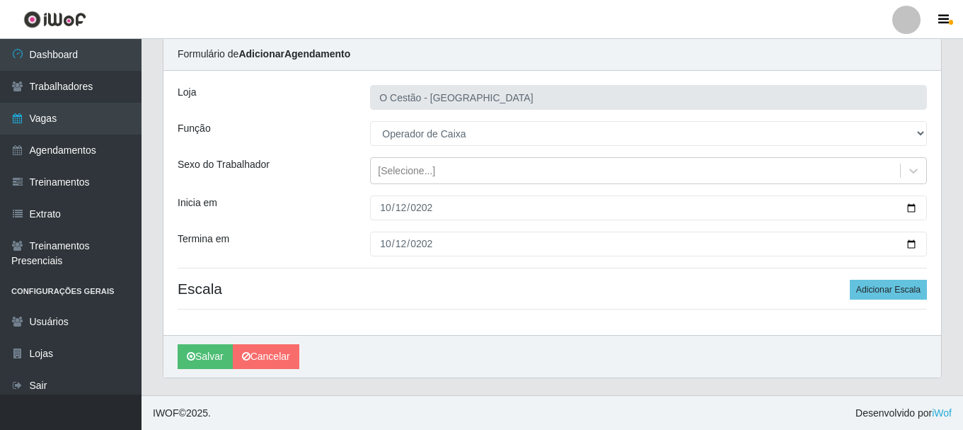
scroll to position [52, 0]
click at [908, 289] on button "Adicionar Escala" at bounding box center [888, 289] width 77 height 20
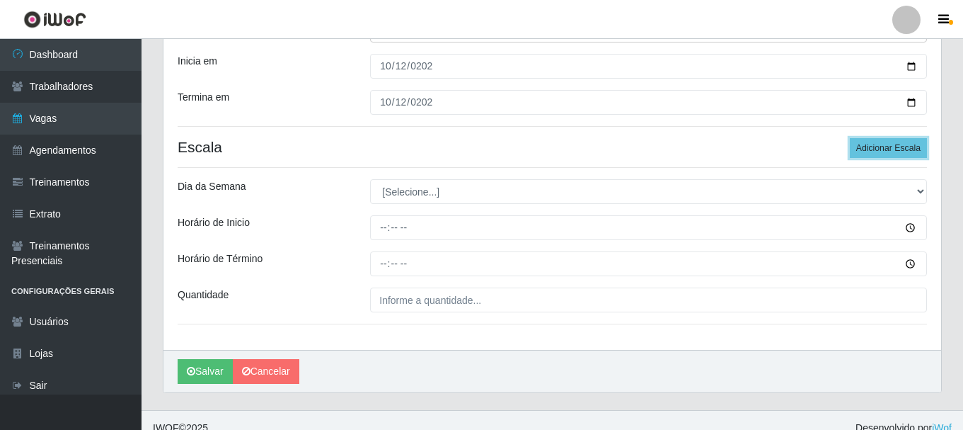
scroll to position [193, 0]
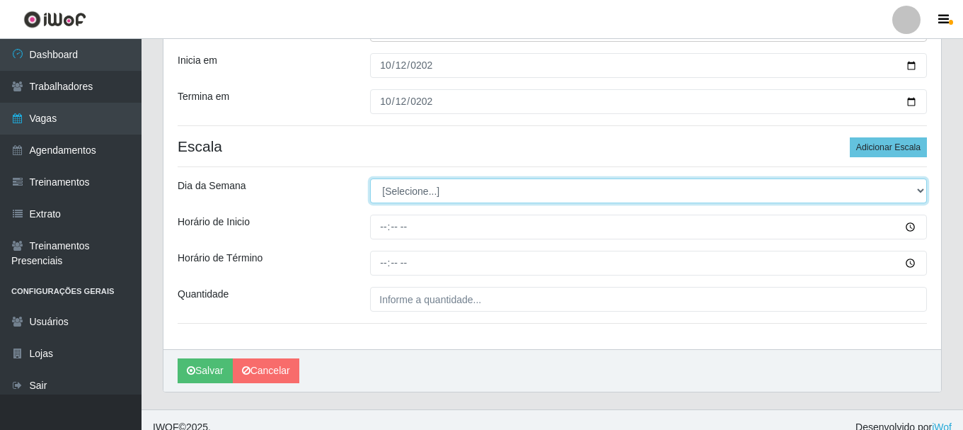
click at [410, 191] on select "[Selecione...] Segunda Terça Quarta Quinta Sexta Sábado Domingo" at bounding box center [648, 190] width 557 height 25
select select "0"
click at [370, 178] on select "[Selecione...] Segunda Terça Quarta Quinta Sexta Sábado Domingo" at bounding box center [648, 190] width 557 height 25
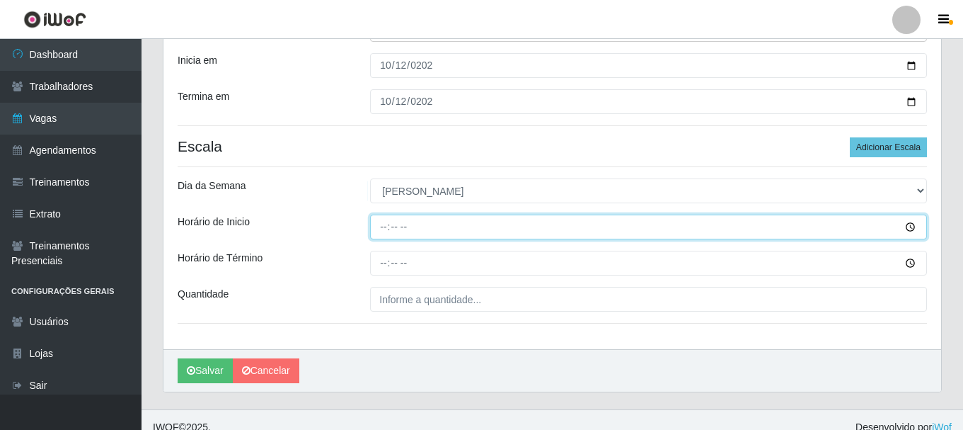
click at [386, 229] on input "Horário de Inicio" at bounding box center [648, 226] width 557 height 25
type input "09:00"
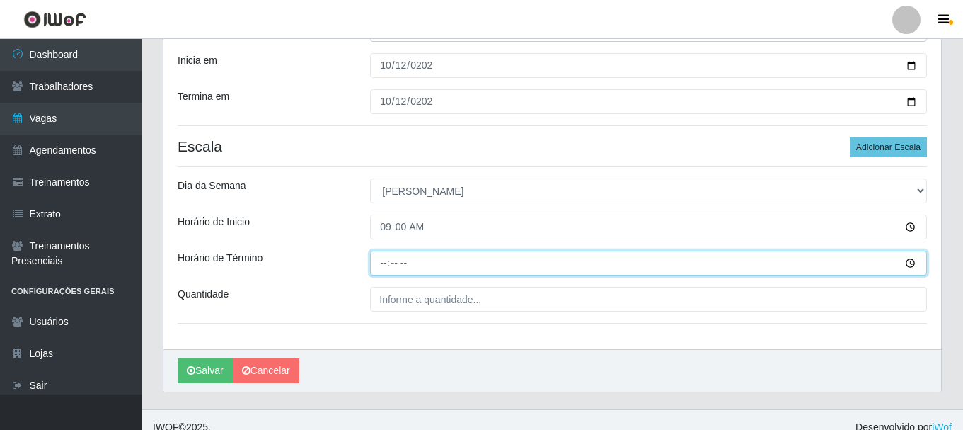
click at [386, 260] on input "Horário de Término" at bounding box center [648, 263] width 557 height 25
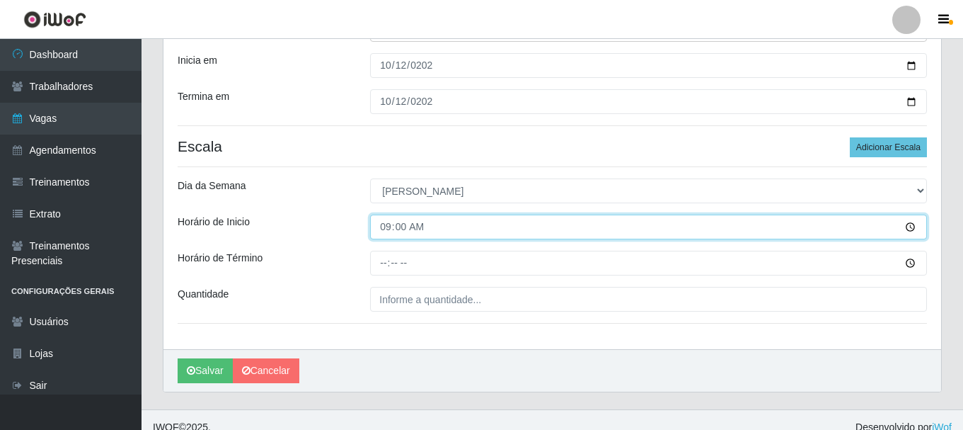
click at [381, 231] on input "09:00" at bounding box center [648, 226] width 557 height 25
type input "10:00"
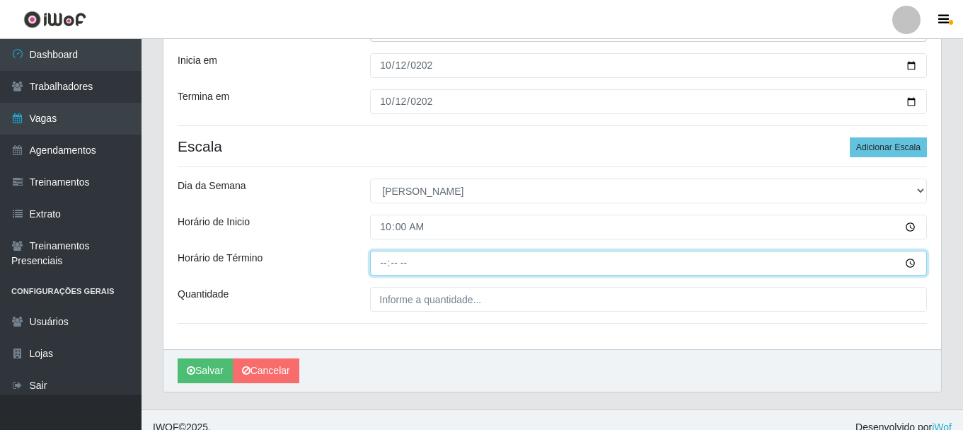
click at [390, 264] on input "Horário de Término" at bounding box center [648, 263] width 557 height 25
type input "16:00"
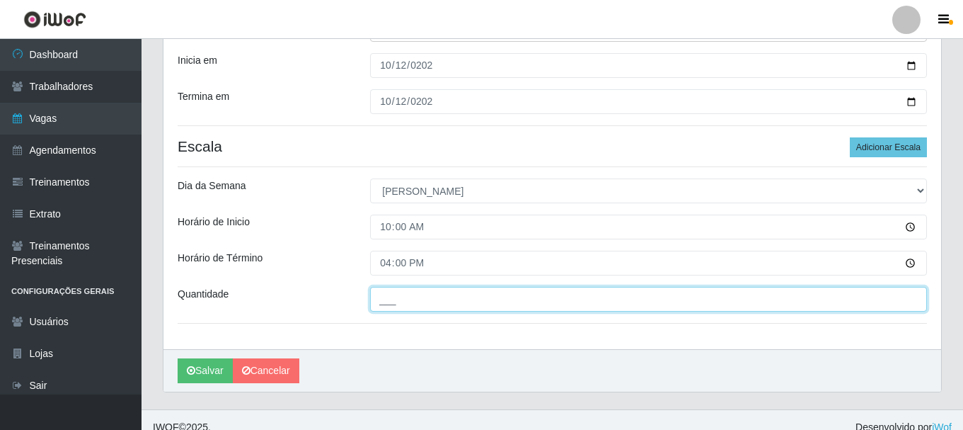
click at [398, 308] on input "___" at bounding box center [648, 299] width 557 height 25
type input "1__"
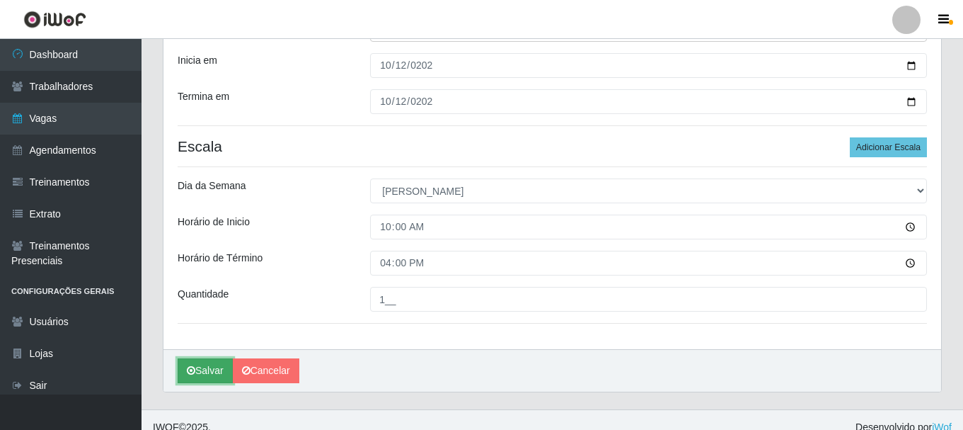
click at [200, 376] on button "Salvar" at bounding box center [205, 370] width 55 height 25
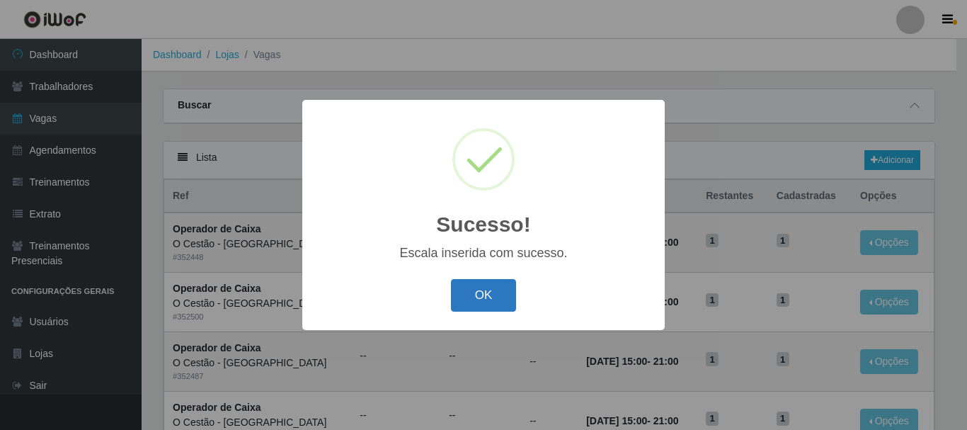
click at [510, 285] on button "OK" at bounding box center [484, 295] width 66 height 33
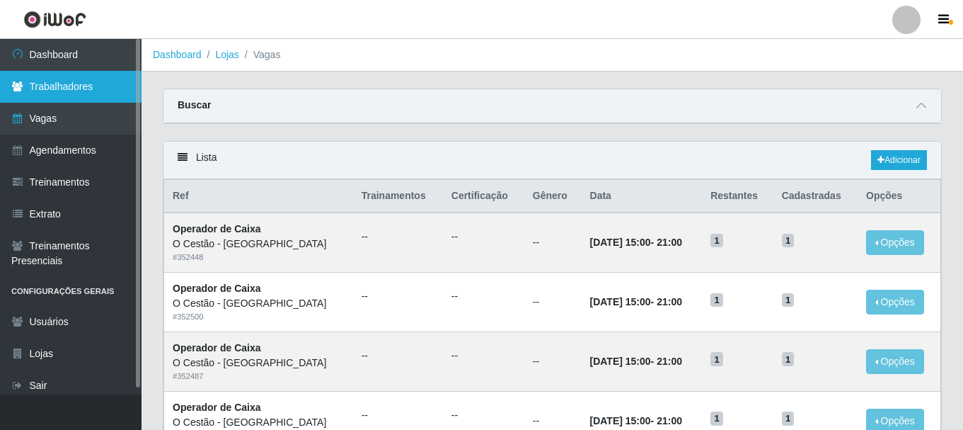
click at [89, 92] on link "Trabalhadores" at bounding box center [71, 87] width 142 height 32
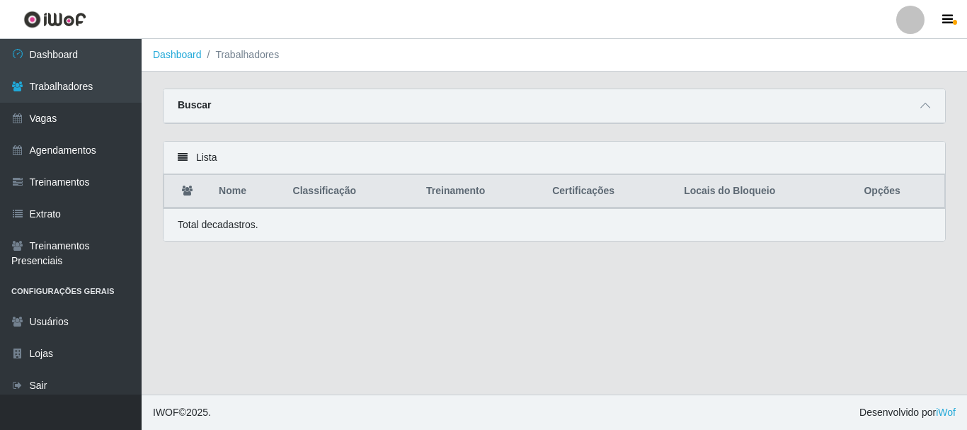
click at [401, 99] on div "Buscar" at bounding box center [553, 106] width 781 height 34
click at [924, 108] on icon at bounding box center [925, 105] width 10 height 10
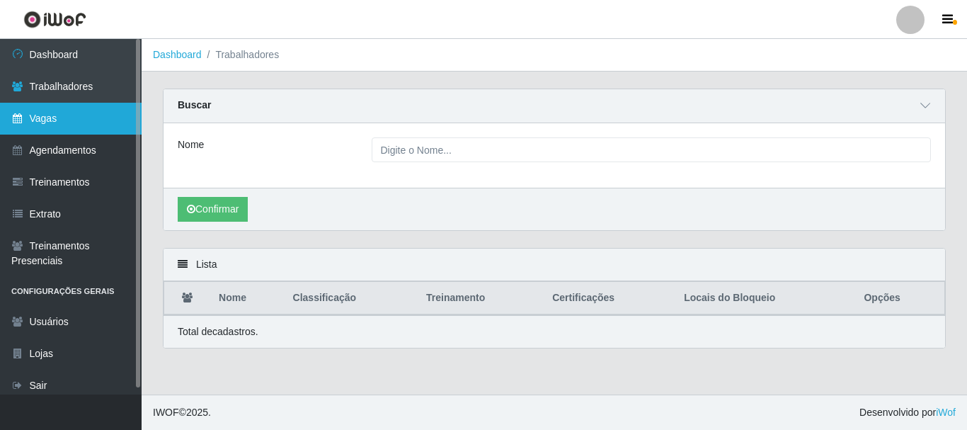
click at [32, 114] on link "Vagas" at bounding box center [71, 119] width 142 height 32
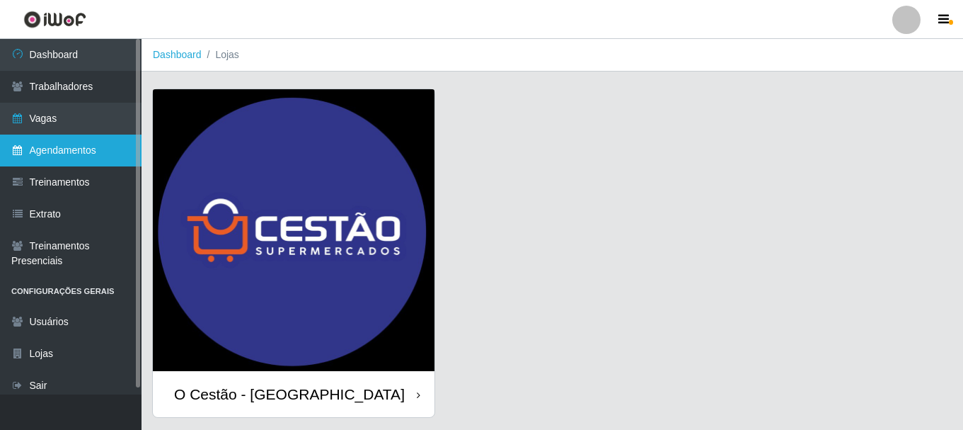
click at [97, 148] on link "Agendamentos" at bounding box center [71, 150] width 142 height 32
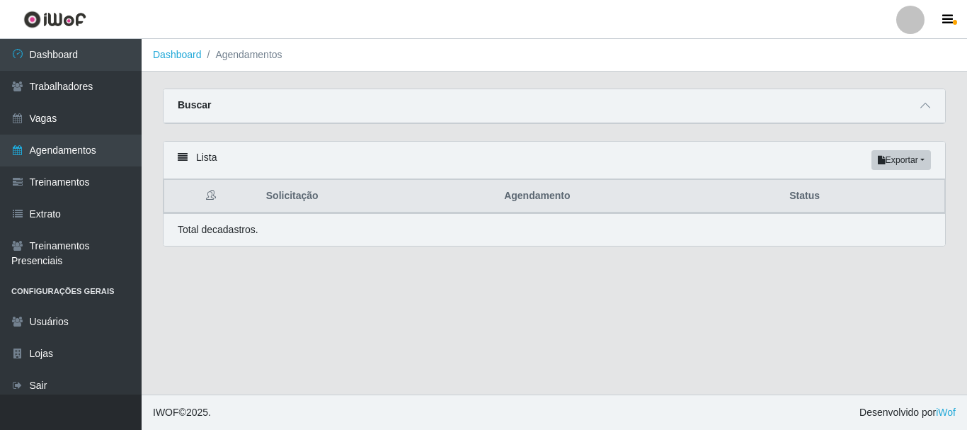
click at [902, 117] on div "Buscar" at bounding box center [553, 106] width 781 height 34
click at [921, 109] on icon at bounding box center [925, 105] width 10 height 10
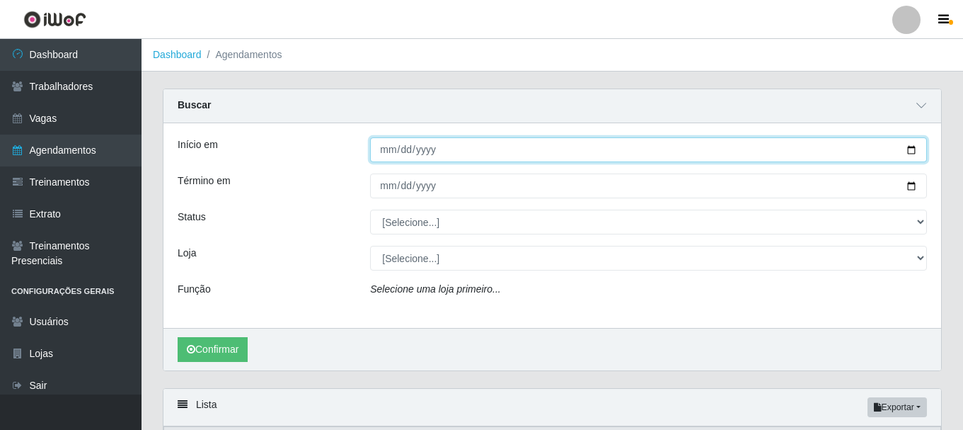
drag, startPoint x: 386, startPoint y: 155, endPoint x: 410, endPoint y: 155, distance: 23.4
click at [390, 155] on input "Início em" at bounding box center [648, 149] width 557 height 25
type input "2025-10-12"
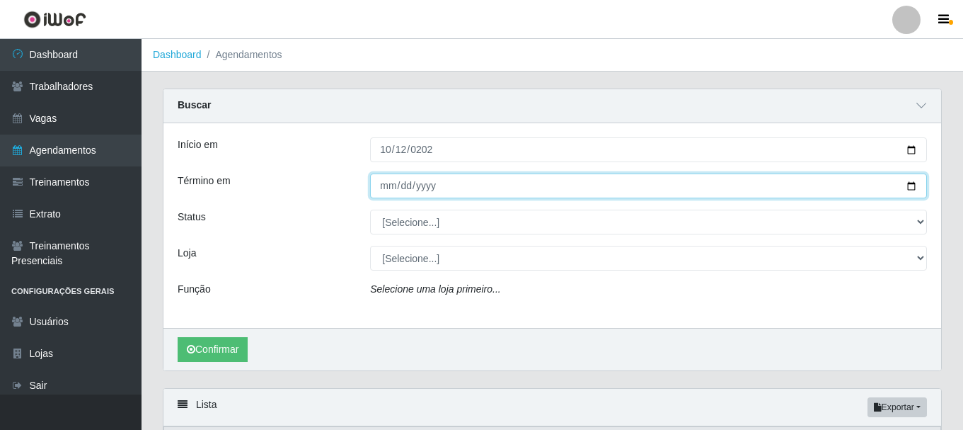
click at [389, 182] on input "Término em" at bounding box center [648, 185] width 557 height 25
type input "2025-10-12"
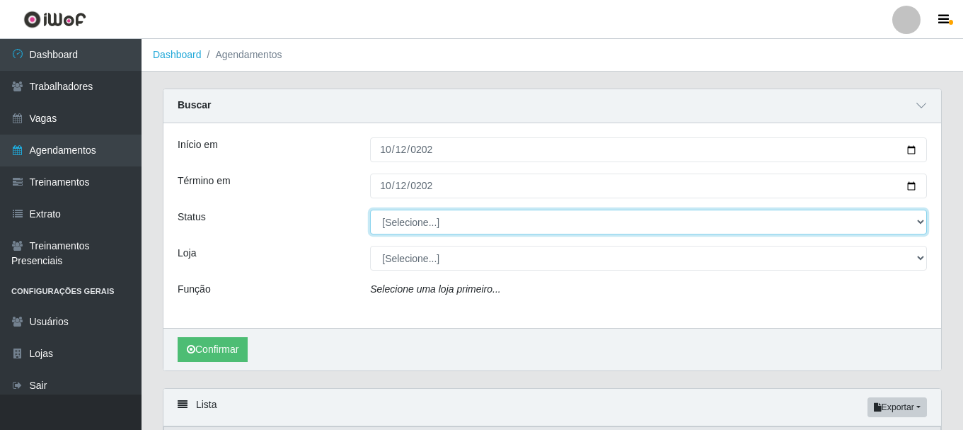
click at [587, 214] on select "[Selecione...] AGENDADO AGUARDANDO LIBERAR EM ANDAMENTO EM REVISÃO FINALIZADO C…" at bounding box center [648, 221] width 557 height 25
select select "AGENDADO"
click at [370, 210] on select "[Selecione...] AGENDADO AGUARDANDO LIBERAR EM ANDAMENTO EM REVISÃO FINALIZADO C…" at bounding box center [648, 221] width 557 height 25
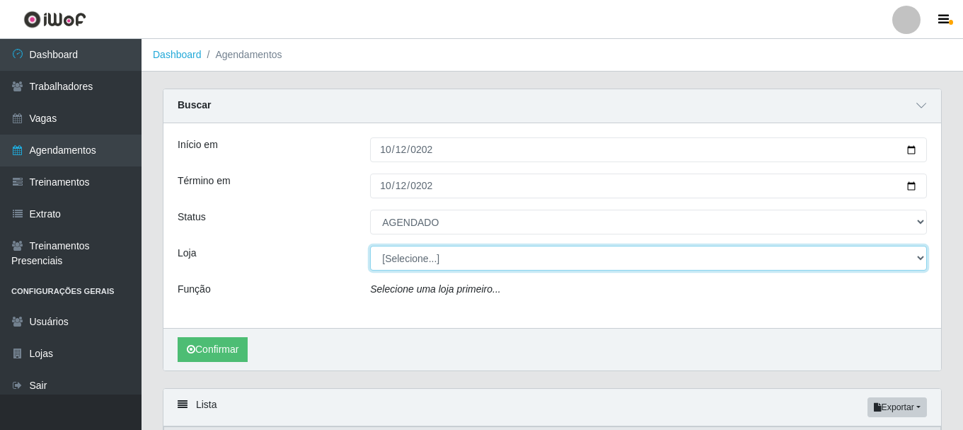
click at [461, 253] on select "[Selecione...] O Cestão - Bayeux" at bounding box center [648, 258] width 557 height 25
select select "238"
click at [370, 246] on select "[Selecione...] O Cestão - Bayeux" at bounding box center [648, 258] width 557 height 25
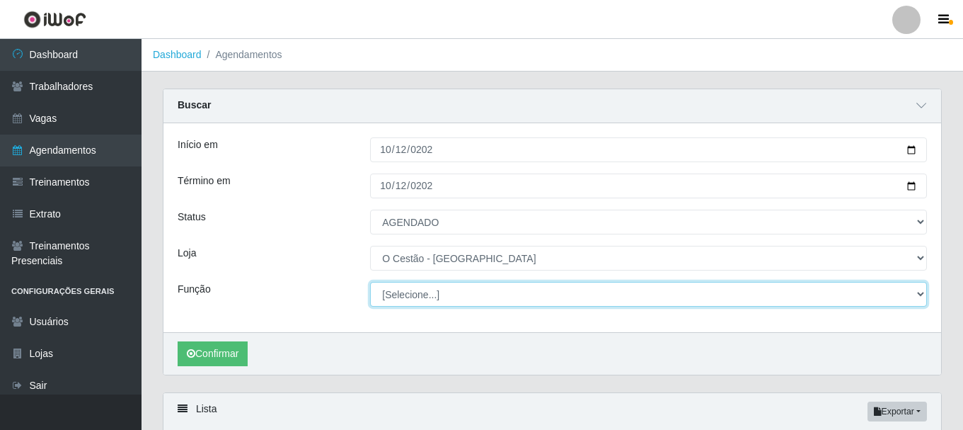
click at [620, 284] on select "[Selecione...] ASG ASG + ASG ++ Auxiliar de Estoque Auxiliar de Estoque + Auxil…" at bounding box center [648, 294] width 557 height 25
select select "22"
click at [370, 282] on select "[Selecione...] ASG ASG + ASG ++ Auxiliar de Estoque Auxiliar de Estoque + Auxil…" at bounding box center [648, 294] width 557 height 25
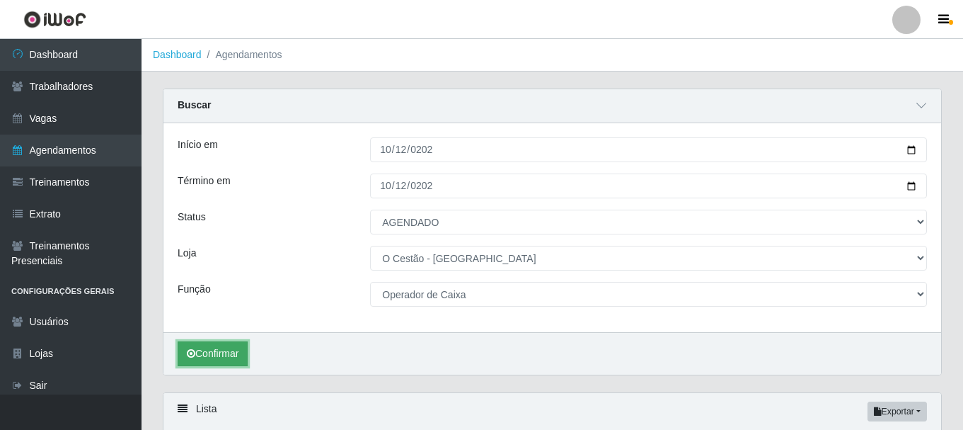
click at [248, 352] on button "Confirmar" at bounding box center [213, 353] width 70 height 25
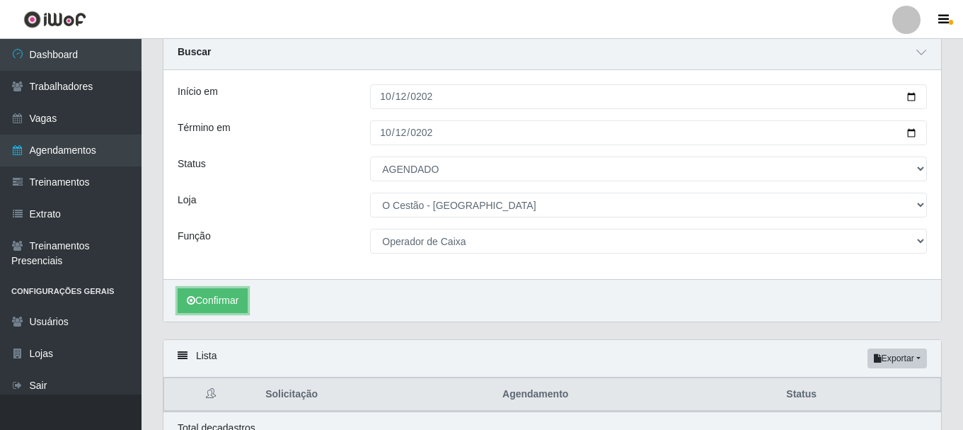
scroll to position [121, 0]
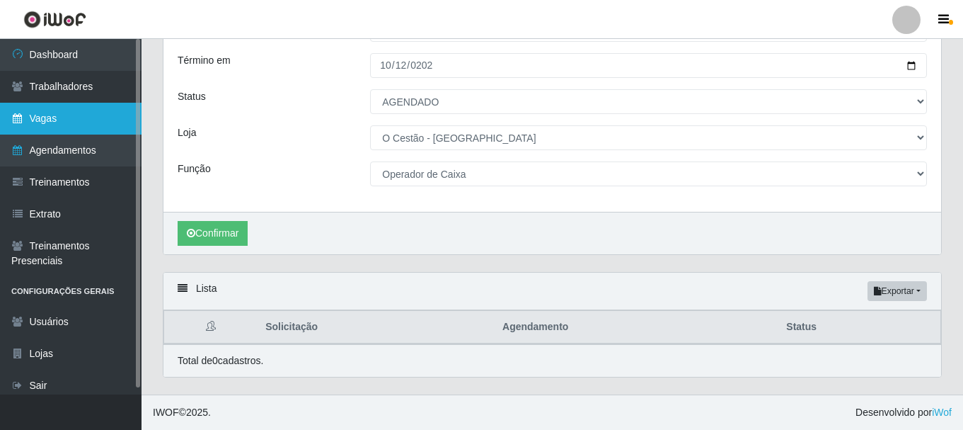
click at [49, 109] on link "Vagas" at bounding box center [71, 119] width 142 height 32
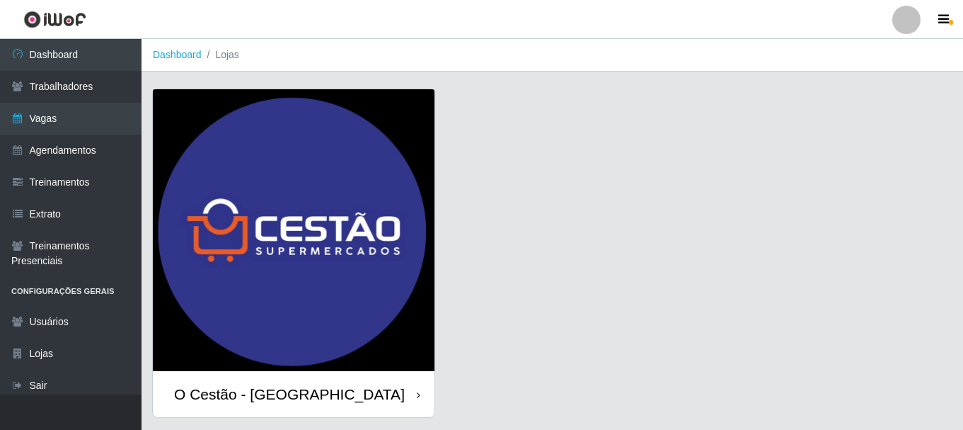
click at [297, 398] on div "O Cestão - [GEOGRAPHIC_DATA]" at bounding box center [289, 394] width 231 height 18
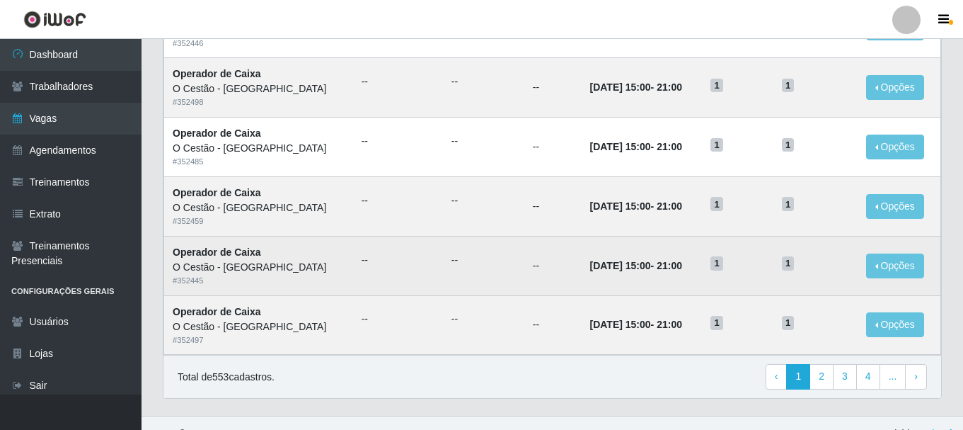
scroll to position [770, 0]
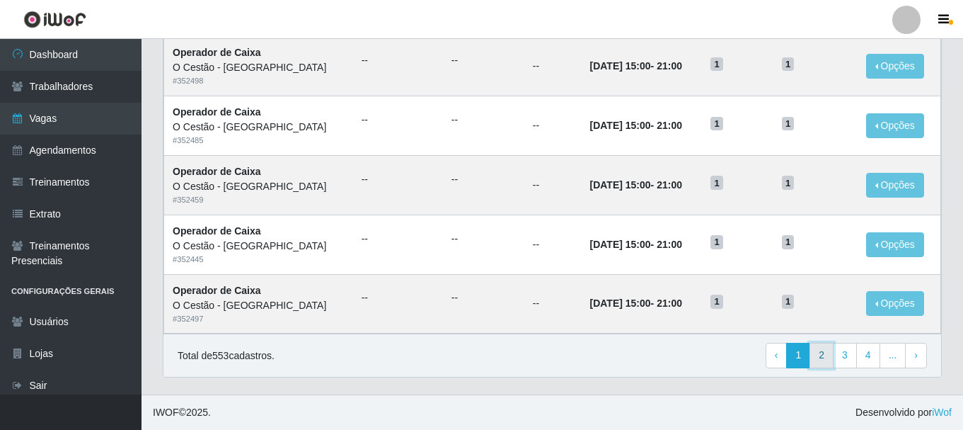
click at [834, 356] on link "2" at bounding box center [822, 355] width 24 height 25
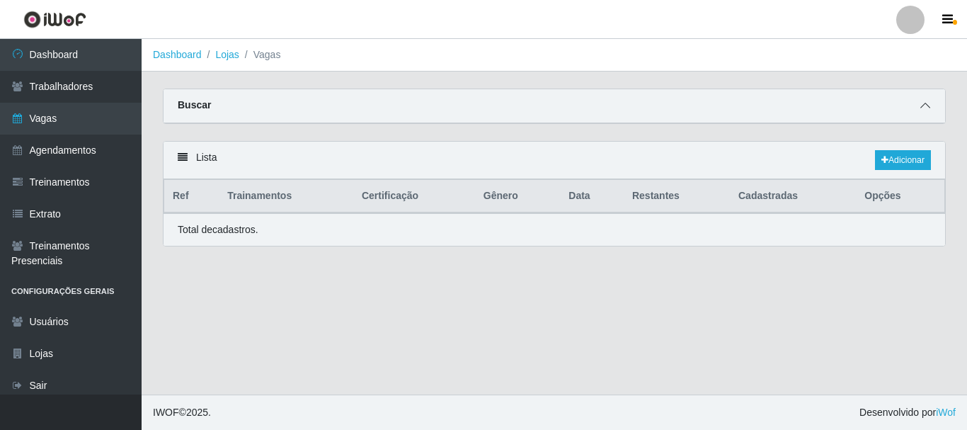
click at [925, 106] on icon at bounding box center [925, 105] width 10 height 10
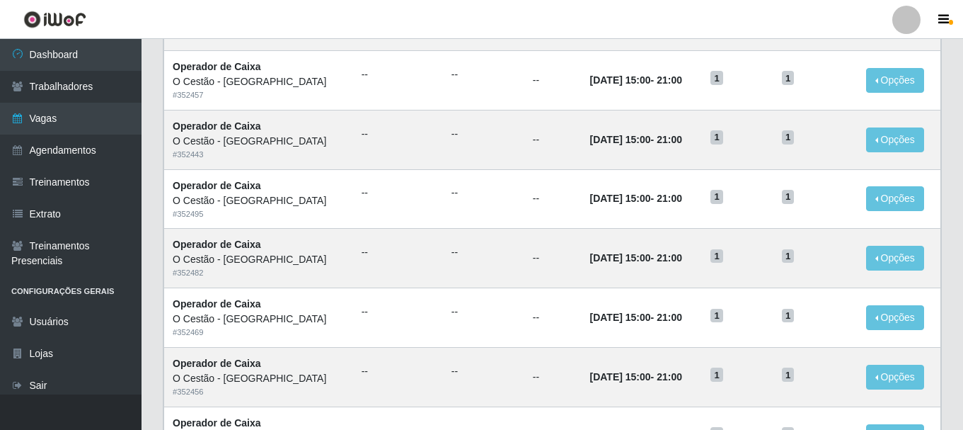
scroll to position [987, 0]
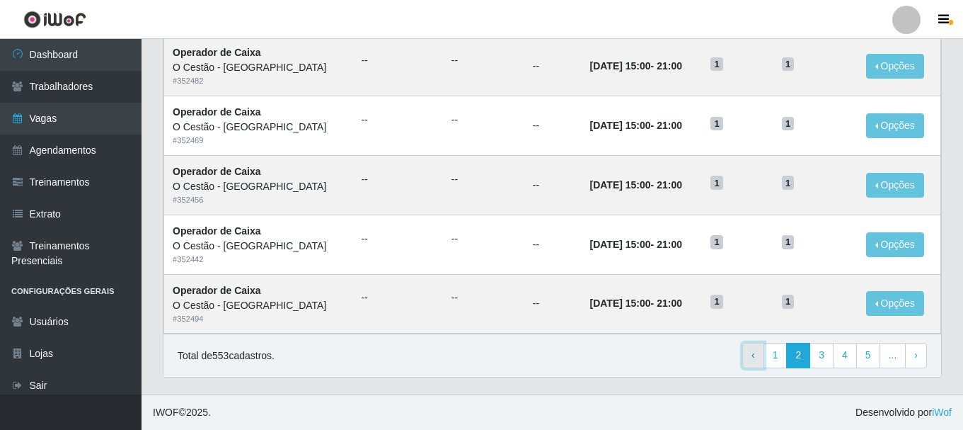
click at [759, 354] on link "‹ Previous" at bounding box center [753, 355] width 22 height 25
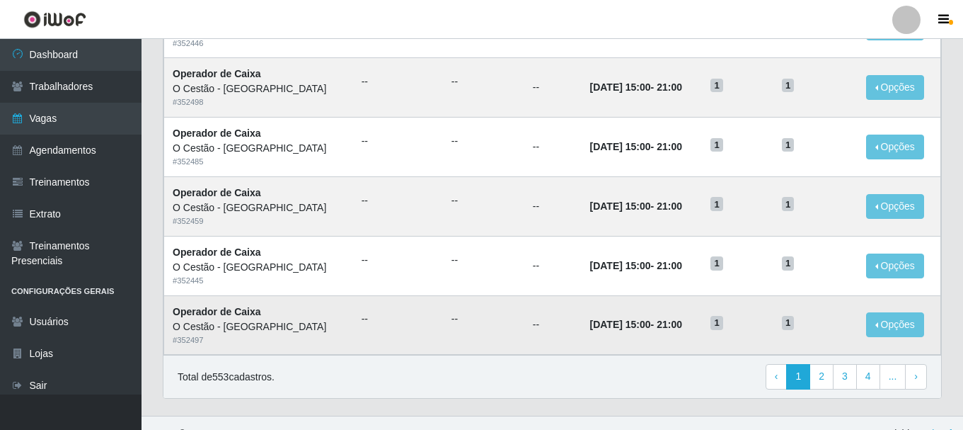
scroll to position [770, 0]
